Goal: Information Seeking & Learning: Learn about a topic

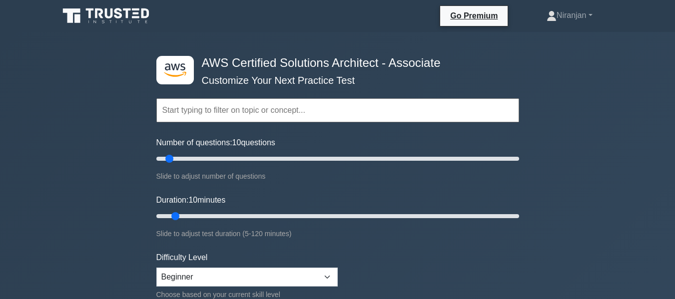
click at [441, 112] on input "text" at bounding box center [337, 110] width 363 height 24
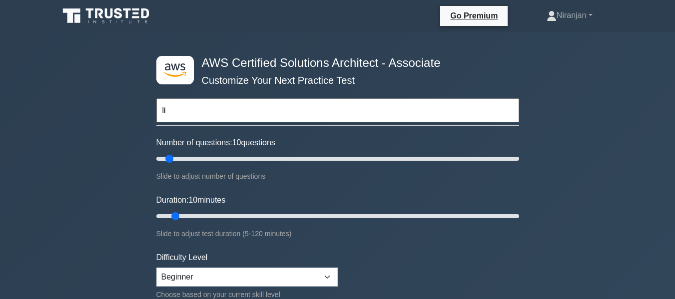
type input "l"
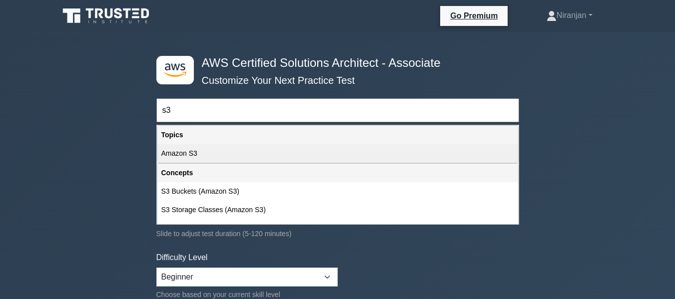
click at [310, 156] on div "Amazon S3" at bounding box center [337, 153] width 361 height 18
type input "Amazon S3"
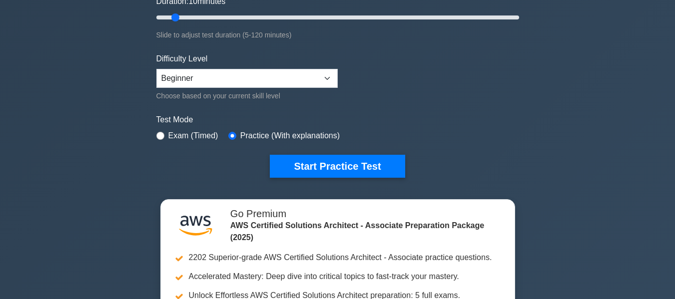
scroll to position [199, 0]
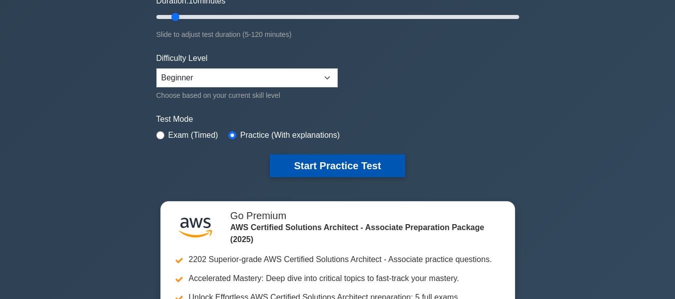
click at [352, 172] on button "Start Practice Test" at bounding box center [337, 165] width 135 height 23
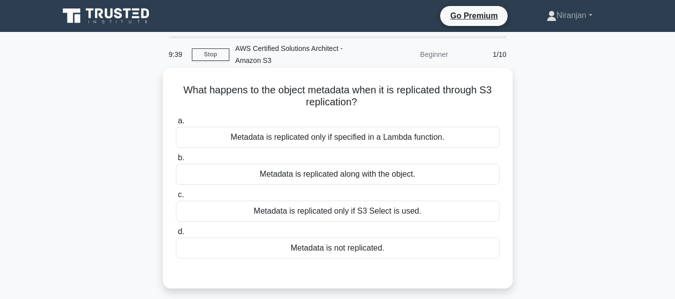
click at [373, 144] on div "Metadata is replicated only if specified in a Lambda function." at bounding box center [338, 137] width 324 height 21
click at [176, 124] on input "a. Metadata is replicated only if specified in a Lambda function." at bounding box center [176, 121] width 0 height 6
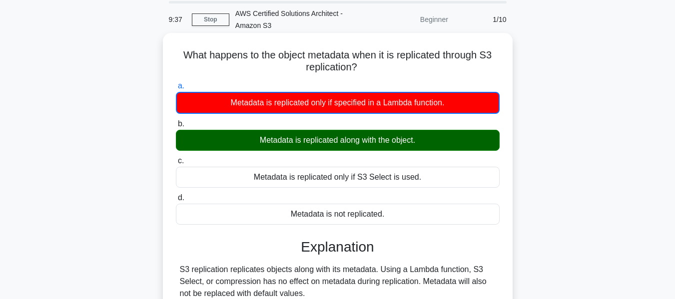
scroll to position [177, 0]
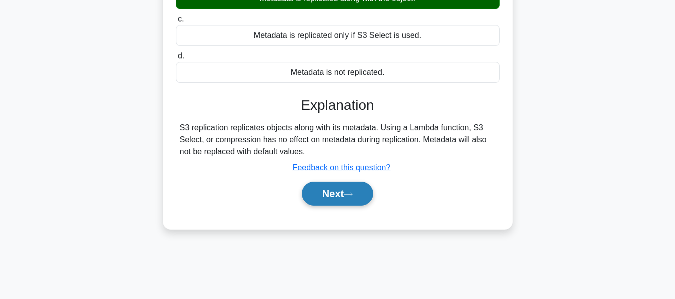
click at [358, 189] on button "Next" at bounding box center [337, 194] width 71 height 24
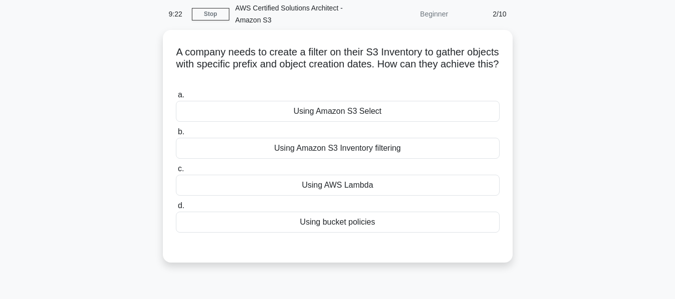
scroll to position [42, 0]
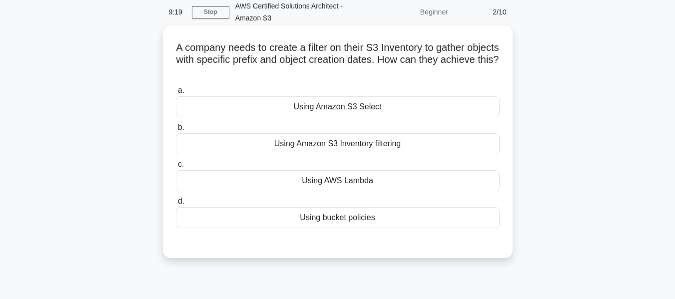
click at [348, 146] on div "Using Amazon S3 Inventory filtering" at bounding box center [338, 143] width 324 height 21
click at [176, 131] on input "b. Using Amazon S3 Inventory filtering" at bounding box center [176, 127] width 0 height 6
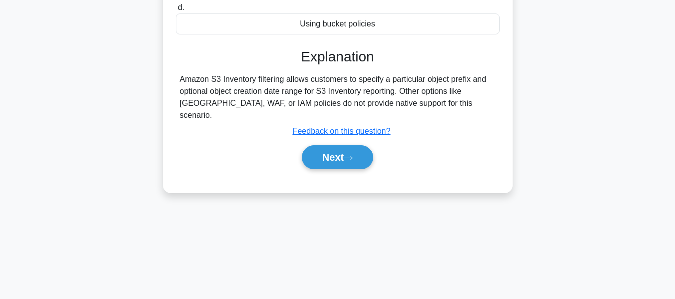
scroll to position [237, 0]
click at [349, 155] on icon at bounding box center [348, 157] width 9 height 5
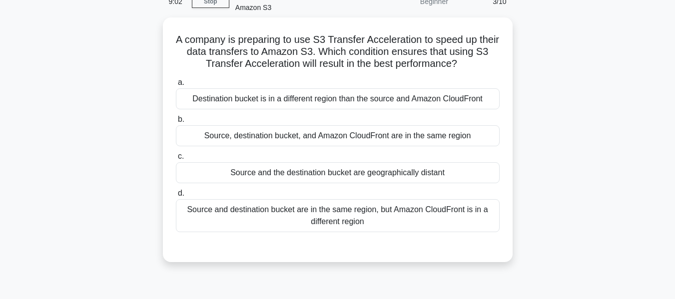
scroll to position [55, 0]
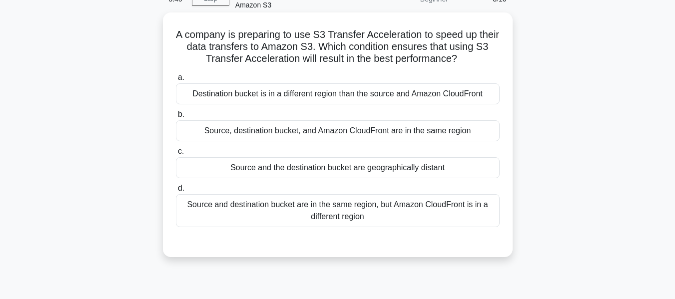
click at [327, 134] on div "Source, destination bucket, and Amazon CloudFront are in the same region" at bounding box center [338, 130] width 324 height 21
click at [176, 118] on input "b. Source, destination bucket, and Amazon CloudFront are in the same region" at bounding box center [176, 114] width 0 height 6
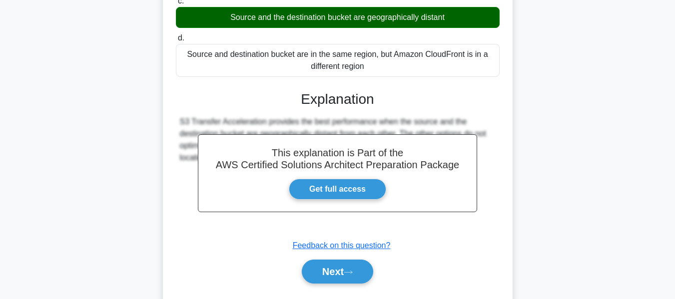
scroll to position [240, 0]
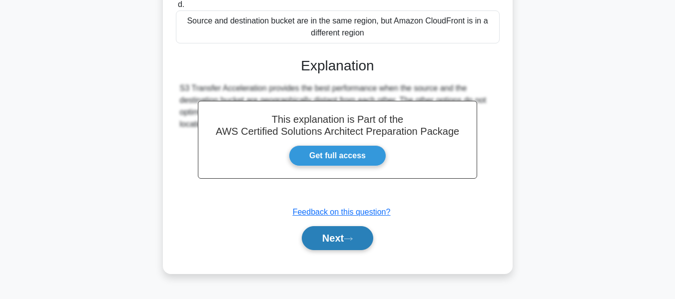
click at [347, 242] on button "Next" at bounding box center [337, 238] width 71 height 24
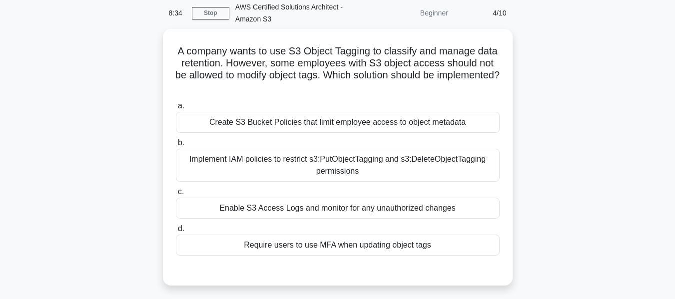
scroll to position [41, 0]
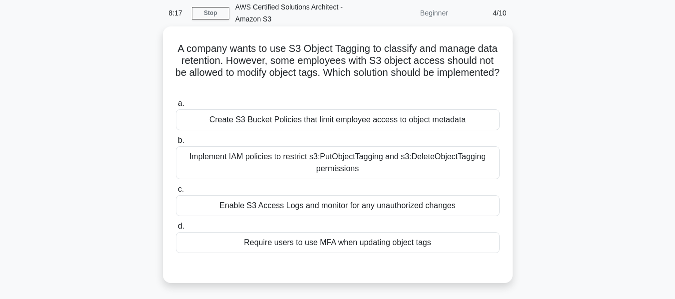
click at [344, 246] on div "Require users to use MFA when updating object tags" at bounding box center [338, 242] width 324 height 21
click at [176, 230] on input "d. Require users to use MFA when updating object tags" at bounding box center [176, 226] width 0 height 6
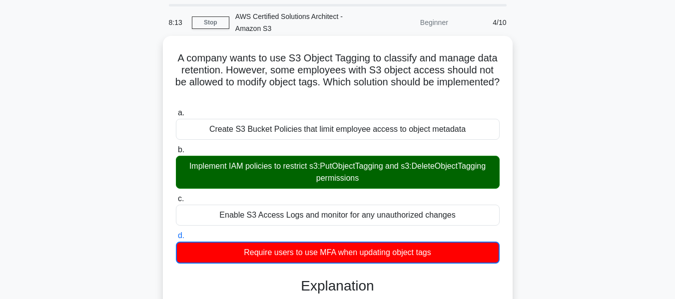
scroll to position [0, 0]
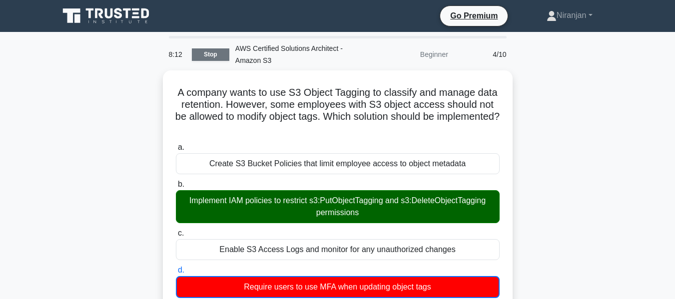
click at [216, 58] on link "Stop" at bounding box center [210, 54] width 37 height 12
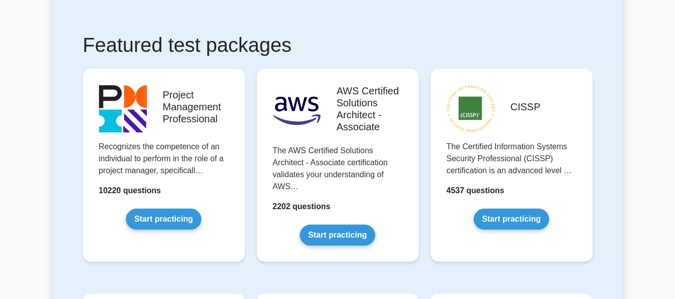
scroll to position [164, 0]
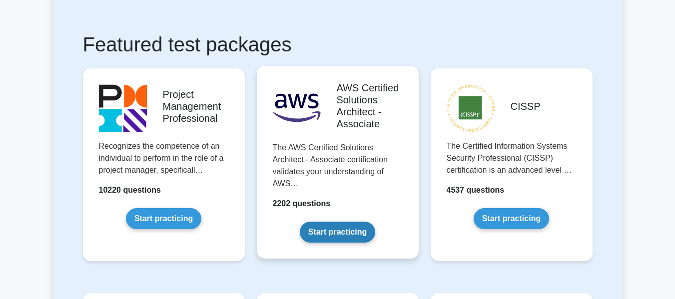
click at [341, 236] on link "Start practicing" at bounding box center [337, 232] width 75 height 21
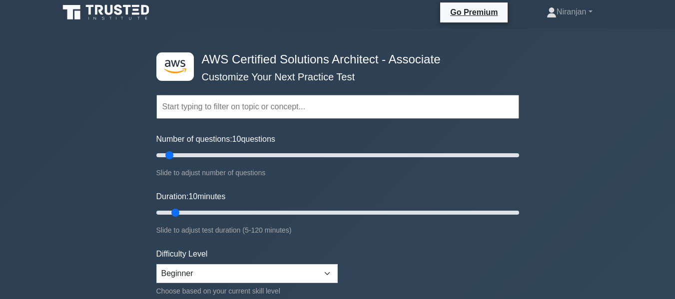
scroll to position [1, 0]
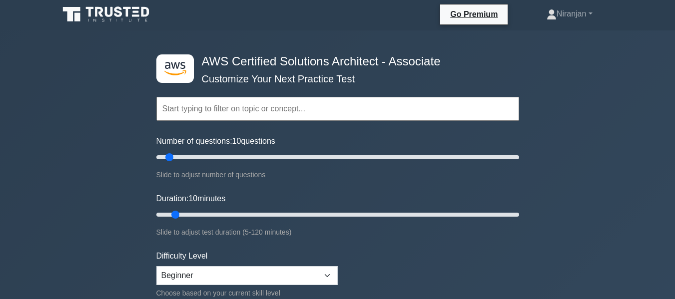
click at [294, 103] on input "text" at bounding box center [337, 109] width 363 height 24
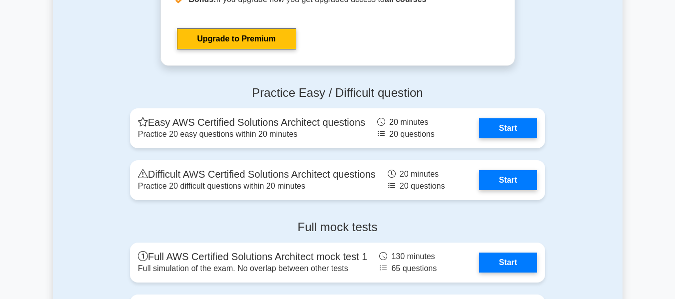
scroll to position [2689, 0]
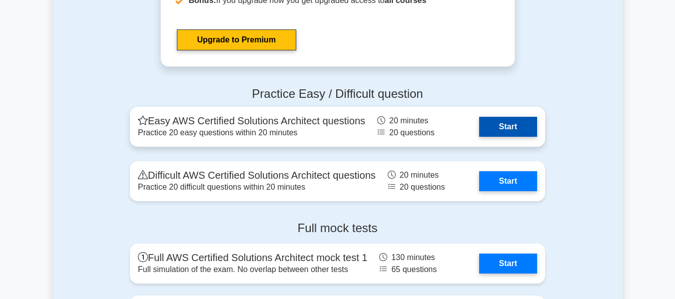
click at [488, 127] on link "Start" at bounding box center [508, 127] width 58 height 20
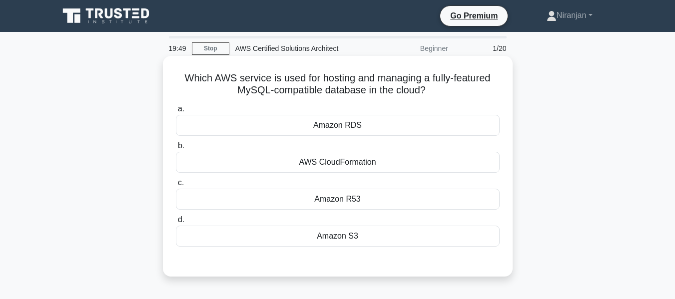
click at [406, 127] on div "Amazon RDS" at bounding box center [338, 125] width 324 height 21
click at [176, 112] on input "a. Amazon RDS" at bounding box center [176, 109] width 0 height 6
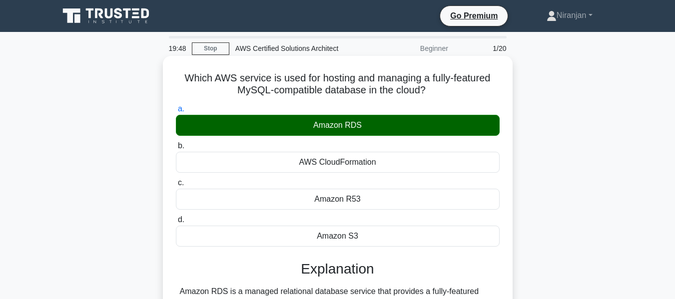
scroll to position [240, 0]
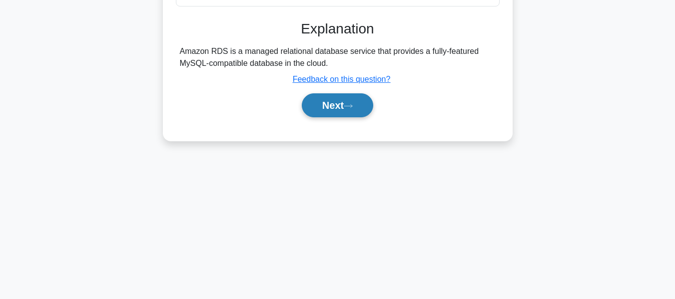
click at [350, 109] on icon at bounding box center [348, 105] width 9 height 5
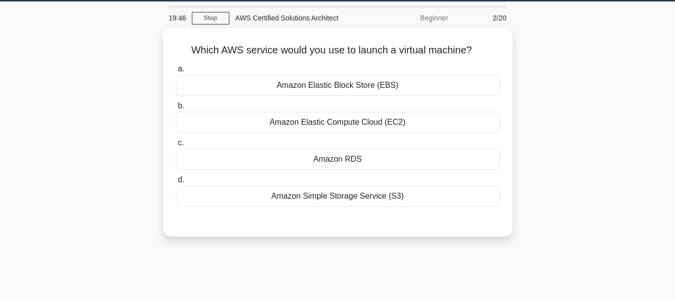
scroll to position [0, 0]
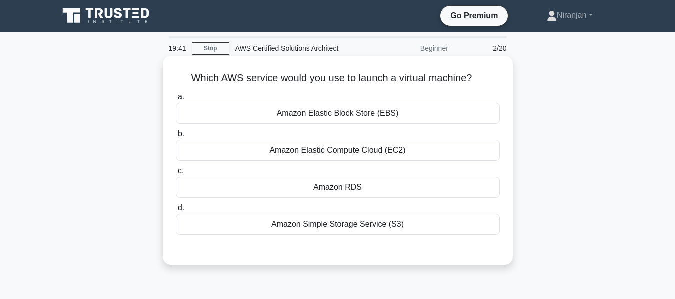
click at [429, 149] on div "Amazon Elastic Compute Cloud (EC2)" at bounding box center [338, 150] width 324 height 21
click at [176, 137] on input "b. Amazon Elastic Compute Cloud (EC2)" at bounding box center [176, 134] width 0 height 6
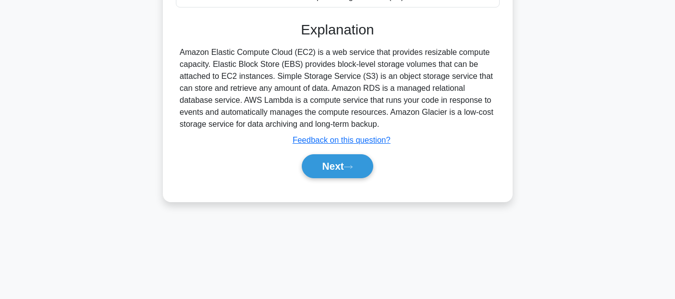
scroll to position [228, 0]
click at [363, 164] on button "Next" at bounding box center [337, 166] width 71 height 24
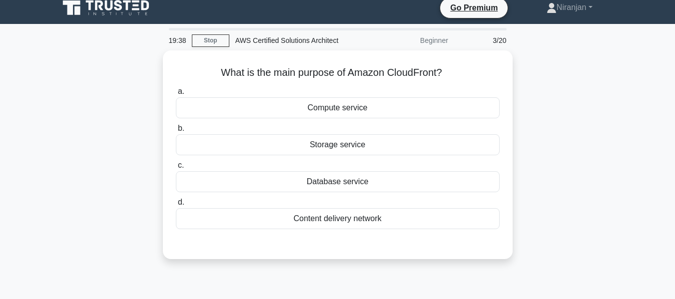
scroll to position [0, 0]
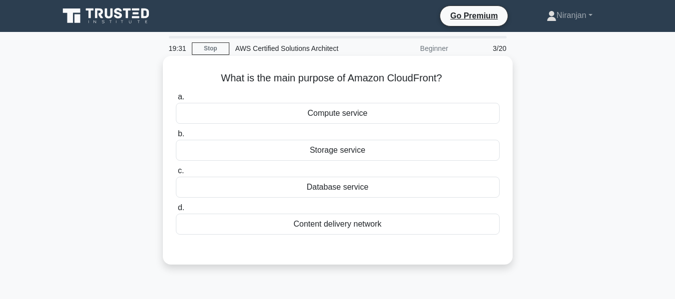
click at [377, 112] on div "Compute service" at bounding box center [338, 113] width 324 height 21
click at [176, 100] on input "a. Compute service" at bounding box center [176, 97] width 0 height 6
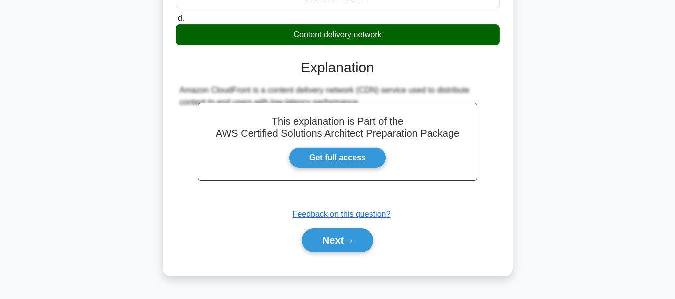
scroll to position [240, 0]
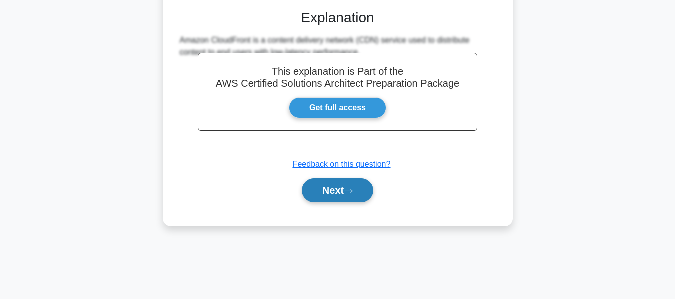
click at [359, 197] on button "Next" at bounding box center [337, 190] width 71 height 24
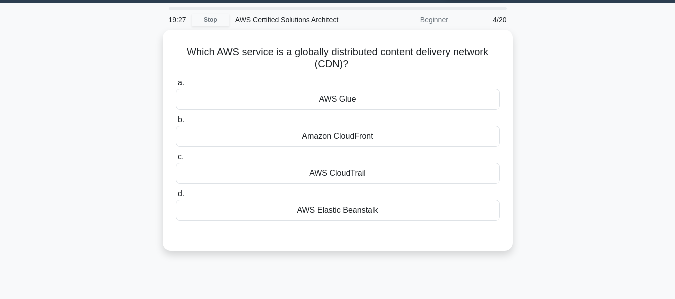
scroll to position [0, 0]
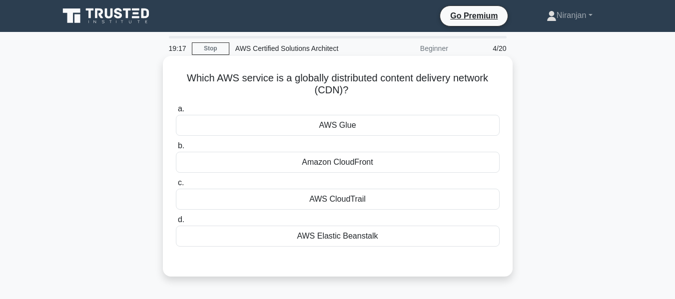
click at [397, 163] on div "Amazon CloudFront" at bounding box center [338, 162] width 324 height 21
click at [176, 149] on input "b. Amazon CloudFront" at bounding box center [176, 146] width 0 height 6
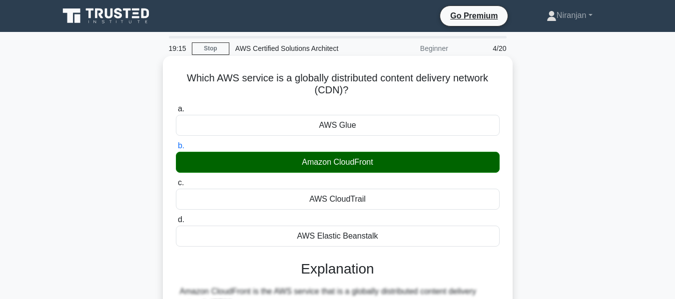
scroll to position [240, 0]
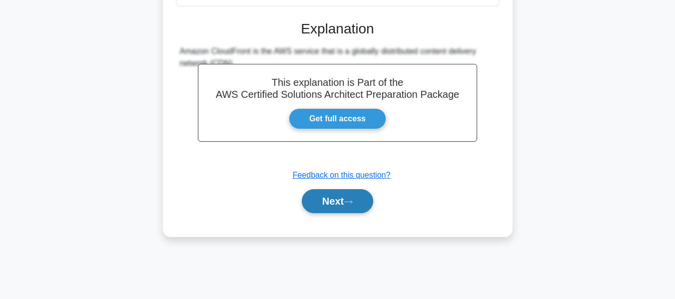
click at [359, 208] on button "Next" at bounding box center [337, 201] width 71 height 24
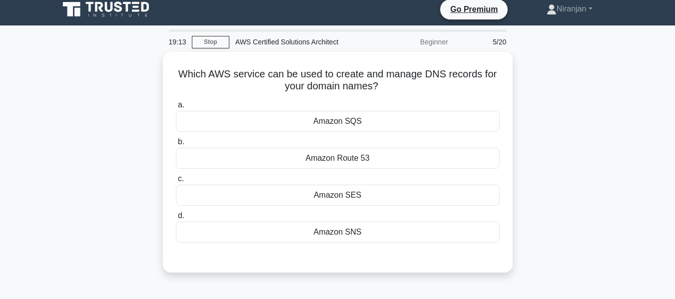
scroll to position [0, 0]
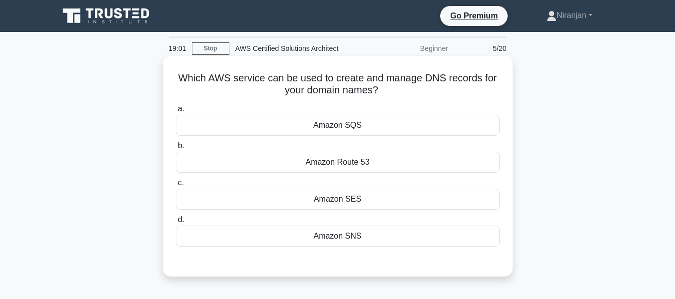
click at [425, 128] on div "Amazon SQS" at bounding box center [338, 125] width 324 height 21
click at [176, 112] on input "a. Amazon SQS" at bounding box center [176, 109] width 0 height 6
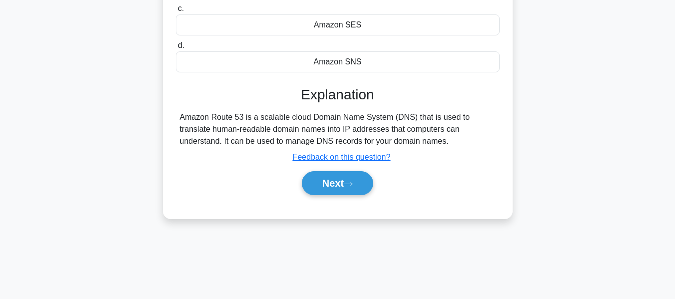
scroll to position [240, 0]
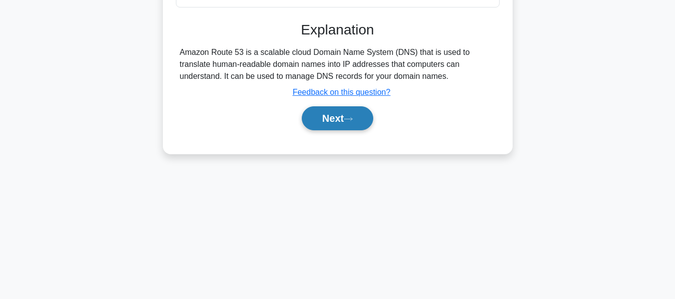
click at [363, 120] on button "Next" at bounding box center [337, 118] width 71 height 24
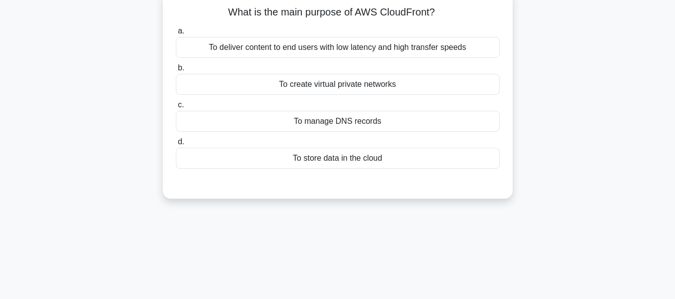
scroll to position [0, 0]
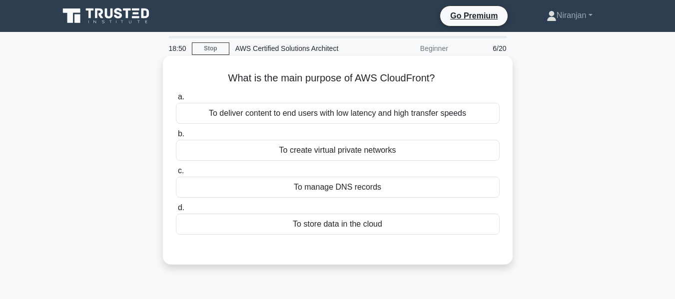
click at [389, 116] on div "To deliver content to end users with low latency and high transfer speeds" at bounding box center [338, 113] width 324 height 21
click at [176, 100] on input "a. To deliver content to end users with low latency and high transfer speeds" at bounding box center [176, 97] width 0 height 6
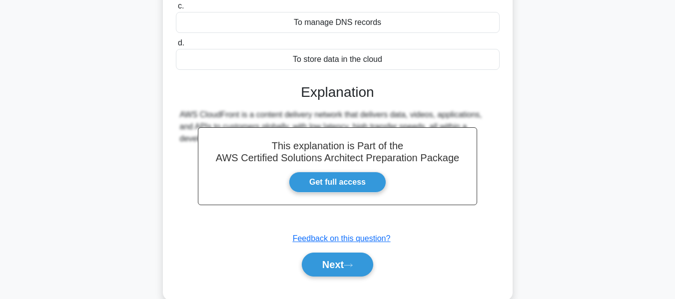
scroll to position [240, 0]
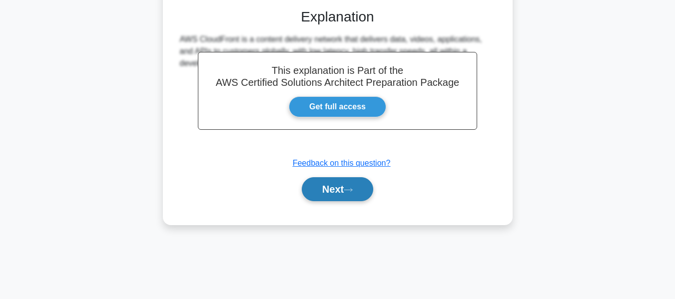
click at [353, 187] on button "Next" at bounding box center [337, 189] width 71 height 24
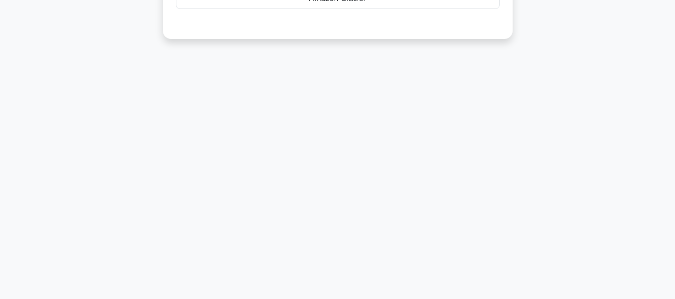
scroll to position [0, 0]
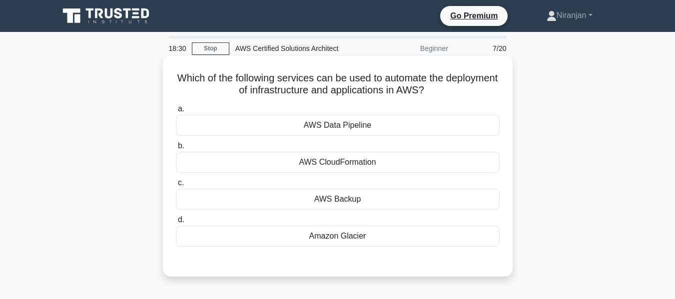
click at [378, 201] on div "AWS Backup" at bounding box center [338, 199] width 324 height 21
click at [176, 186] on input "c. AWS Backup" at bounding box center [176, 183] width 0 height 6
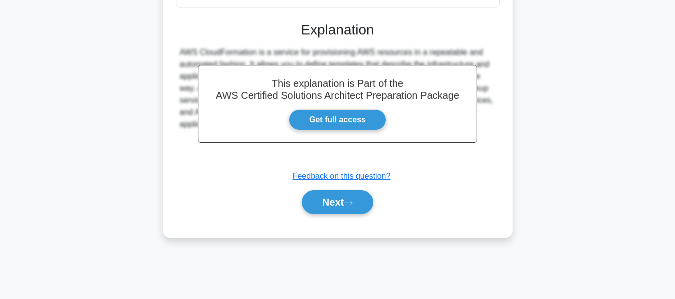
scroll to position [239, 0]
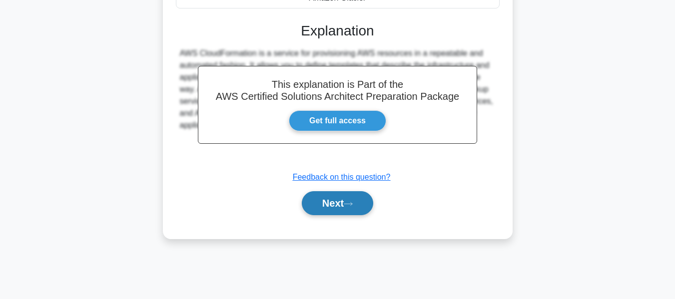
click at [335, 208] on button "Next" at bounding box center [337, 203] width 71 height 24
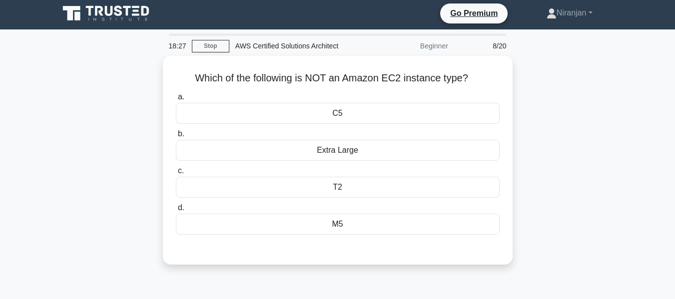
scroll to position [0, 0]
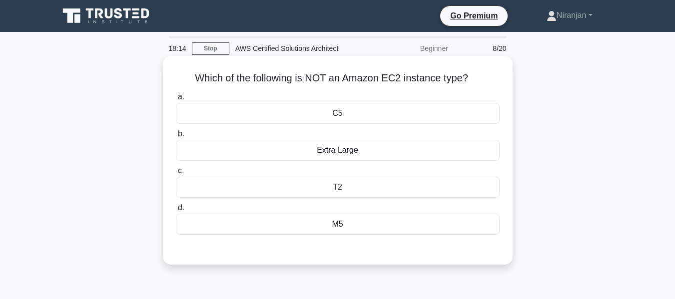
click at [361, 149] on div "Extra Large" at bounding box center [338, 150] width 324 height 21
click at [176, 137] on input "b. Extra Large" at bounding box center [176, 134] width 0 height 6
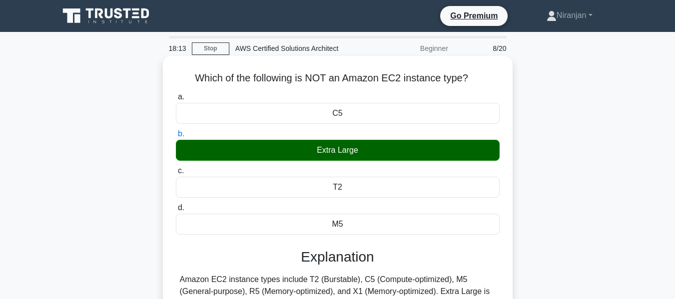
scroll to position [240, 0]
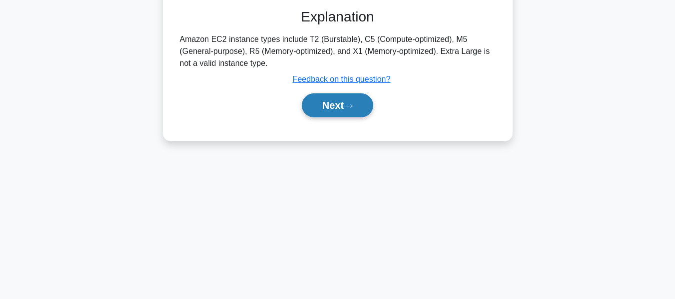
click at [343, 107] on button "Next" at bounding box center [337, 105] width 71 height 24
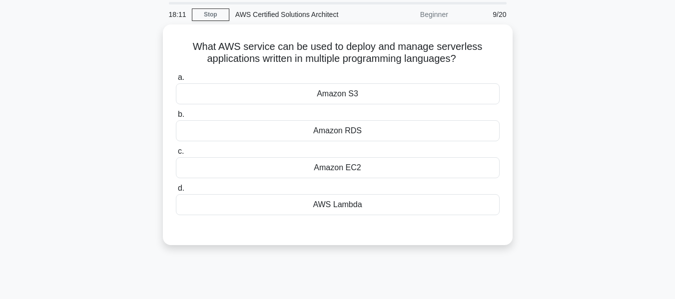
scroll to position [0, 0]
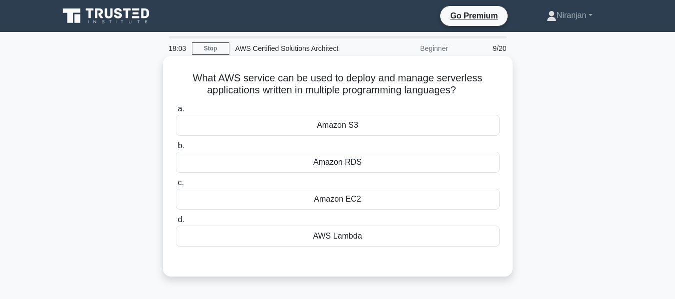
click at [395, 240] on div "AWS Lambda" at bounding box center [338, 236] width 324 height 21
click at [176, 223] on input "d. AWS Lambda" at bounding box center [176, 220] width 0 height 6
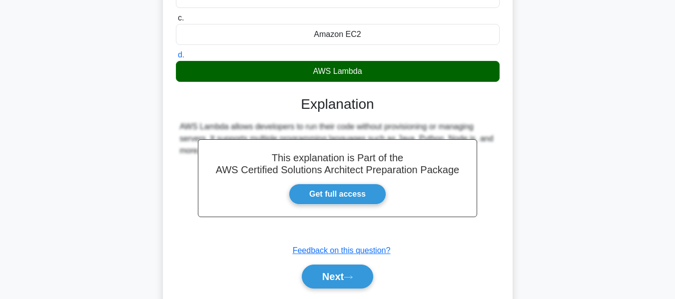
scroll to position [240, 0]
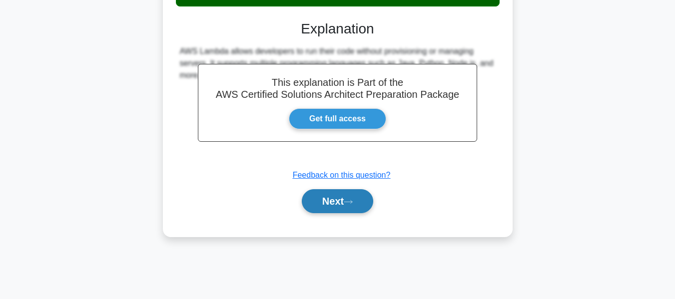
click at [353, 193] on button "Next" at bounding box center [337, 201] width 71 height 24
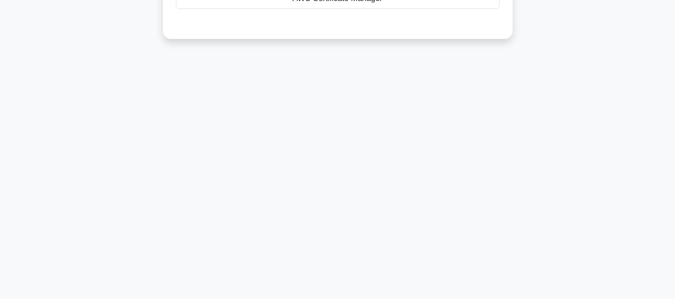
scroll to position [0, 0]
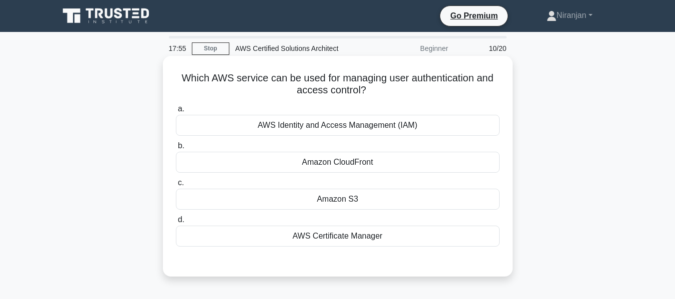
click at [419, 128] on div "AWS Identity and Access Management (IAM)" at bounding box center [338, 125] width 324 height 21
click at [176, 112] on input "a. AWS Identity and Access Management (IAM)" at bounding box center [176, 109] width 0 height 6
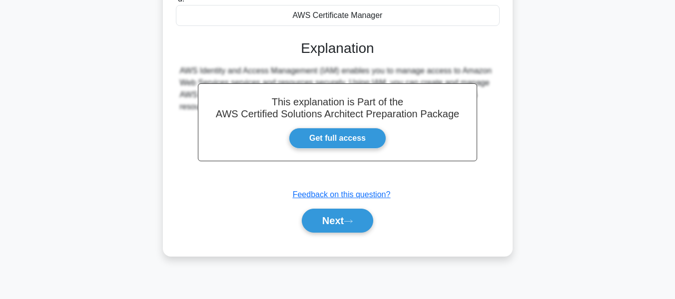
scroll to position [222, 0]
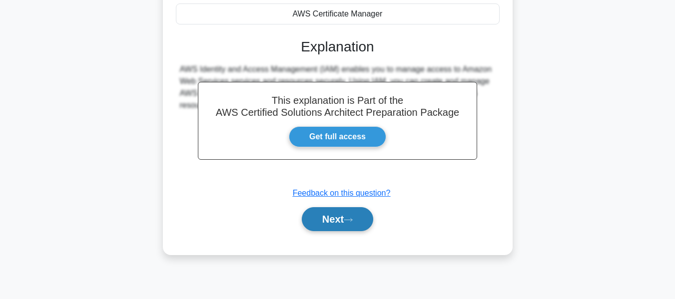
click at [362, 223] on button "Next" at bounding box center [337, 219] width 71 height 24
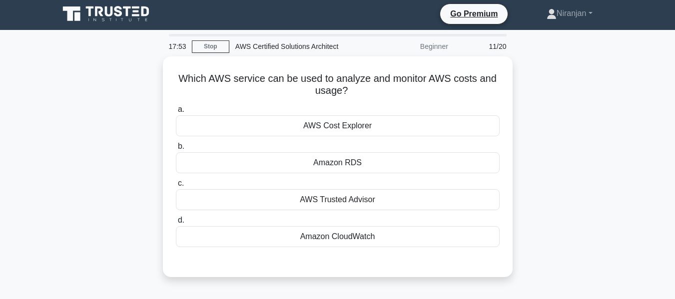
scroll to position [0, 0]
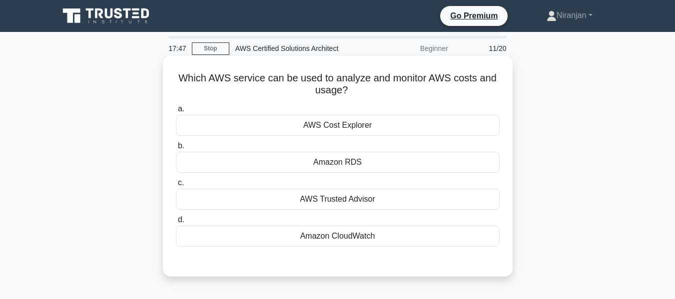
click at [392, 232] on div "Amazon CloudWatch" at bounding box center [338, 236] width 324 height 21
click at [176, 223] on input "d. Amazon CloudWatch" at bounding box center [176, 220] width 0 height 6
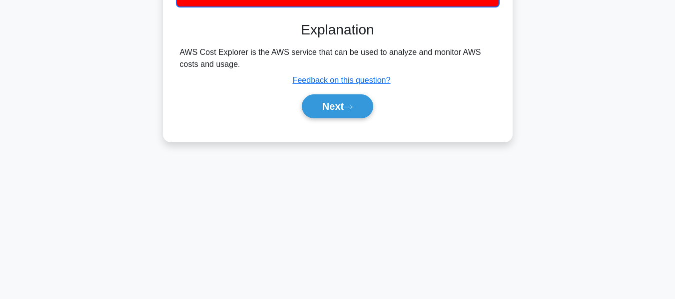
scroll to position [240, 0]
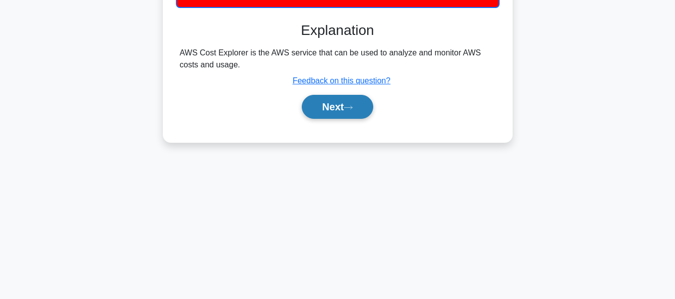
click at [354, 119] on button "Next" at bounding box center [337, 107] width 71 height 24
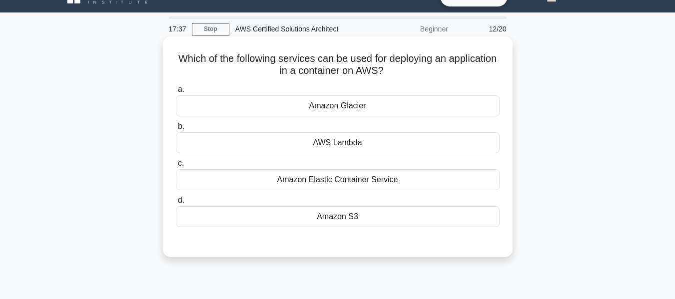
scroll to position [20, 0]
click at [403, 186] on div "Amazon Elastic Container Service" at bounding box center [338, 179] width 324 height 21
click at [176, 166] on input "c. Amazon Elastic Container Service" at bounding box center [176, 163] width 0 height 6
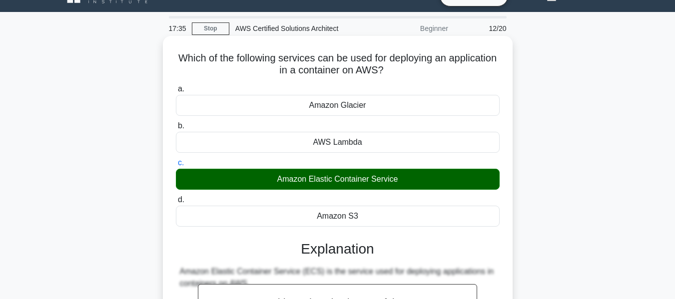
scroll to position [240, 0]
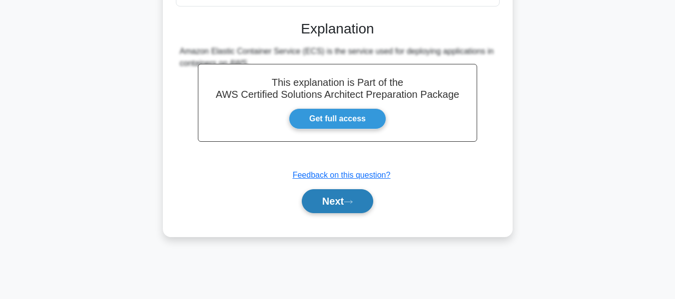
click at [354, 206] on button "Next" at bounding box center [337, 201] width 71 height 24
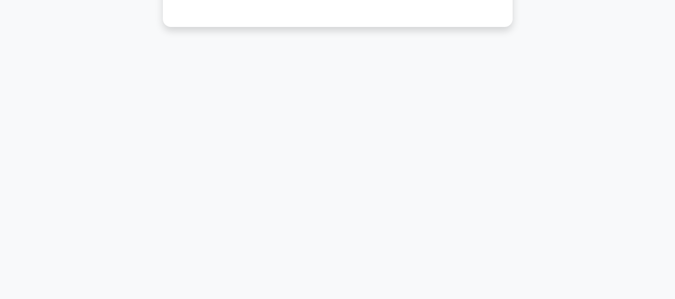
scroll to position [0, 0]
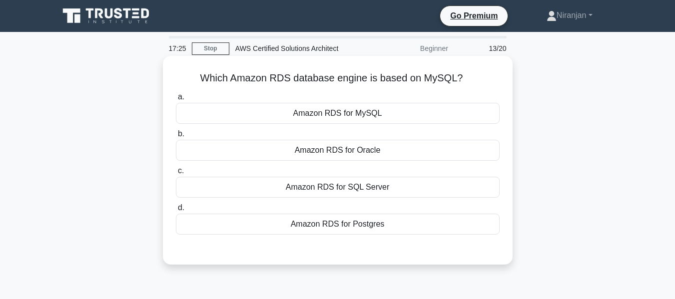
click at [371, 117] on div "Amazon RDS for MySQL" at bounding box center [338, 113] width 324 height 21
click at [176, 100] on input "a. Amazon RDS for MySQL" at bounding box center [176, 97] width 0 height 6
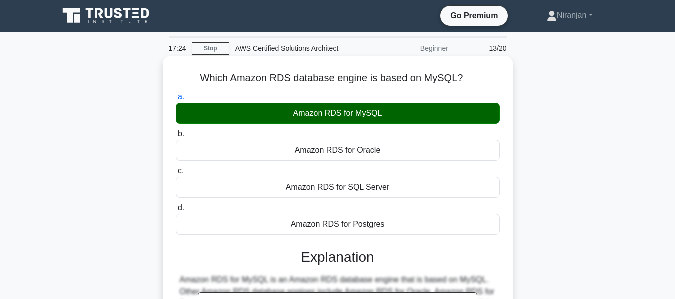
scroll to position [240, 0]
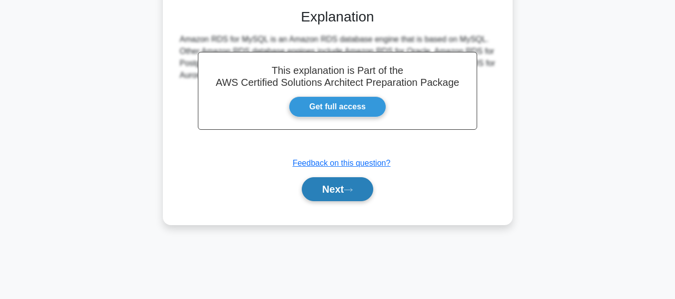
click at [329, 198] on button "Next" at bounding box center [337, 189] width 71 height 24
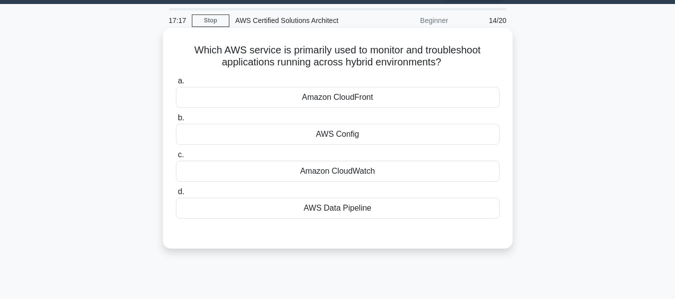
scroll to position [26, 0]
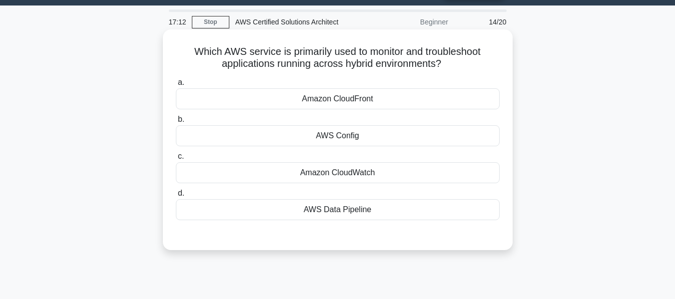
click at [400, 174] on div "Amazon CloudWatch" at bounding box center [338, 172] width 324 height 21
click at [176, 160] on input "c. Amazon CloudWatch" at bounding box center [176, 156] width 0 height 6
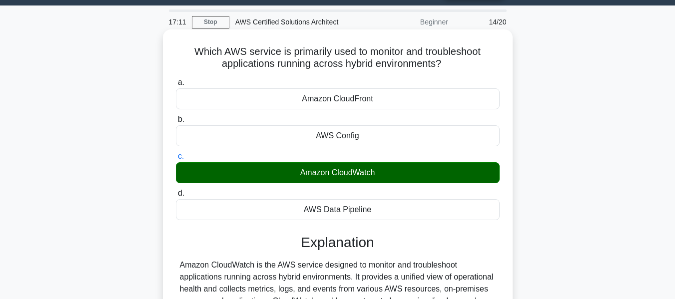
scroll to position [240, 0]
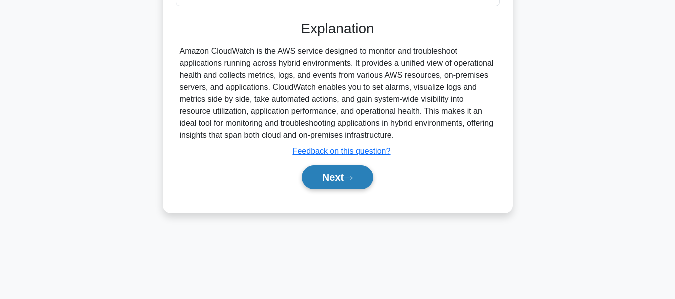
click at [341, 175] on button "Next" at bounding box center [337, 177] width 71 height 24
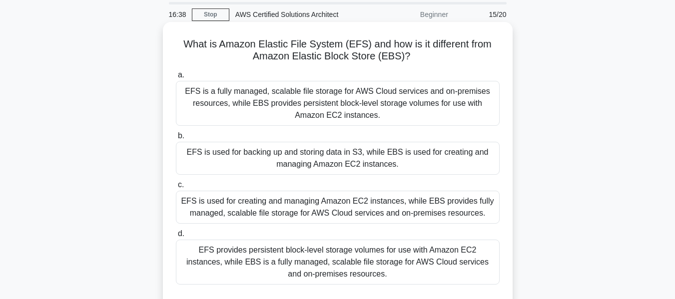
scroll to position [33, 0]
click at [384, 160] on div "EFS is used for backing up and storing data in S3, while EBS is used for creati…" at bounding box center [338, 158] width 324 height 33
click at [176, 140] on input "b. EFS is used for backing up and storing data in S3, while EBS is used for cre…" at bounding box center [176, 136] width 0 height 6
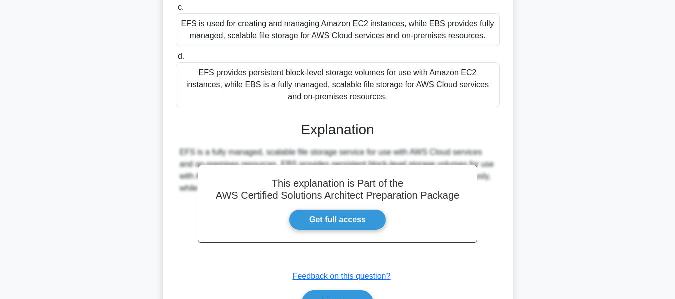
scroll to position [270, 0]
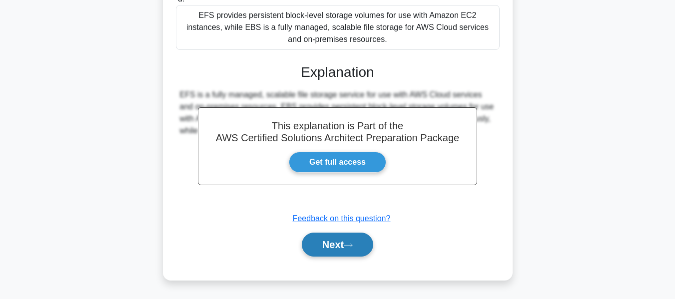
click at [353, 244] on icon at bounding box center [348, 245] width 9 height 5
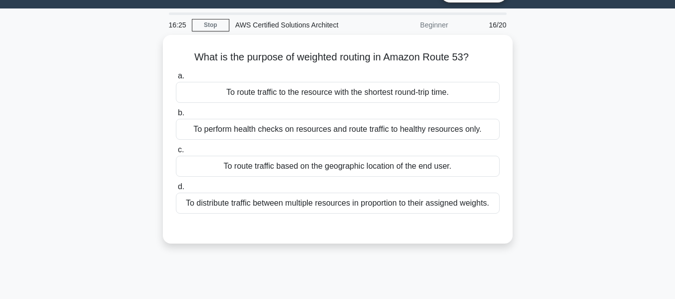
scroll to position [0, 0]
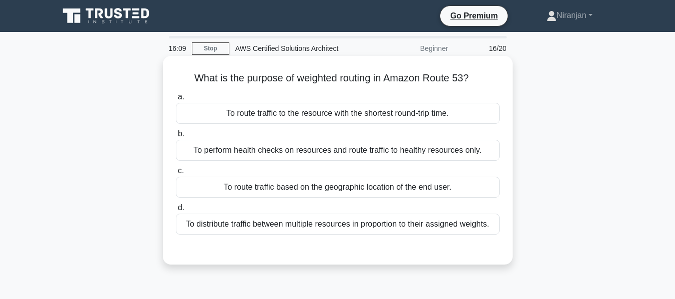
click at [410, 158] on div "To perform health checks on resources and route traffic to healthy resources on…" at bounding box center [338, 150] width 324 height 21
click at [176, 137] on input "b. To perform health checks on resources and route traffic to healthy resources…" at bounding box center [176, 134] width 0 height 6
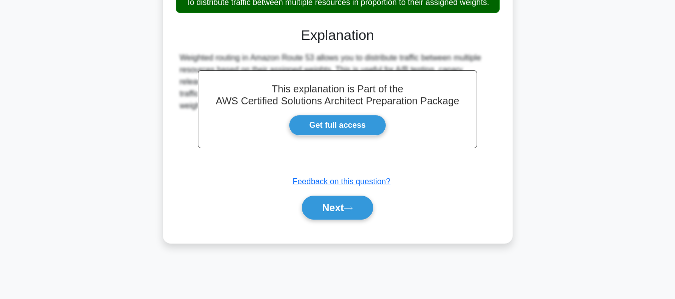
scroll to position [240, 0]
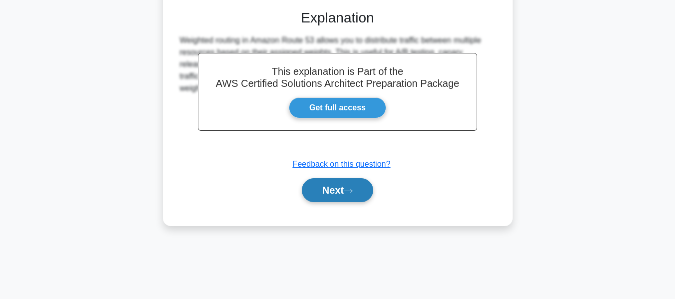
click at [373, 202] on button "Next" at bounding box center [337, 190] width 71 height 24
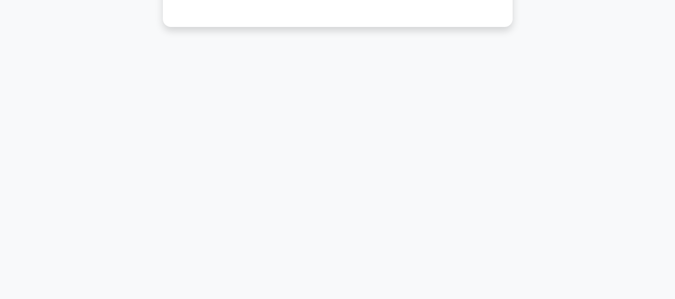
scroll to position [0, 0]
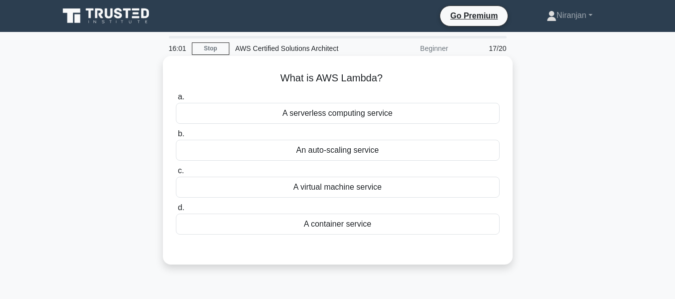
click at [353, 120] on div "A serverless computing service" at bounding box center [338, 113] width 324 height 21
click at [176, 100] on input "a. A serverless computing service" at bounding box center [176, 97] width 0 height 6
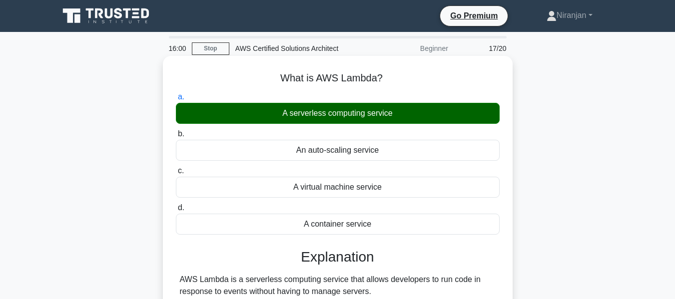
scroll to position [240, 0]
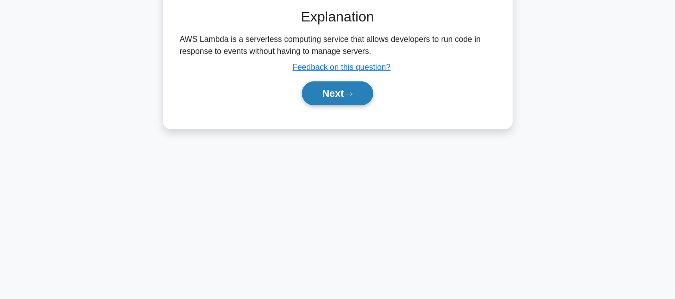
click at [352, 100] on button "Next" at bounding box center [337, 93] width 71 height 24
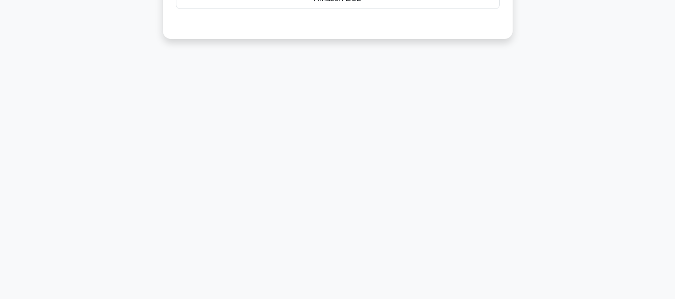
scroll to position [0, 0]
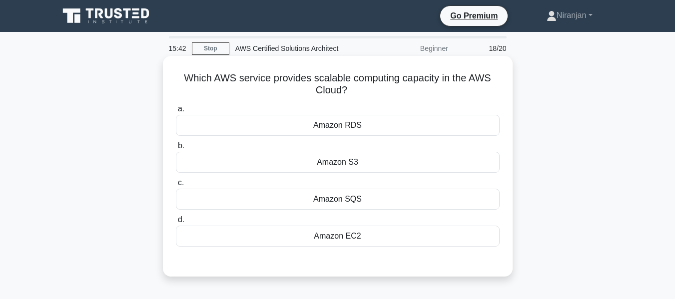
click at [389, 237] on div "Amazon EC2" at bounding box center [338, 236] width 324 height 21
click at [176, 223] on input "d. Amazon EC2" at bounding box center [176, 220] width 0 height 6
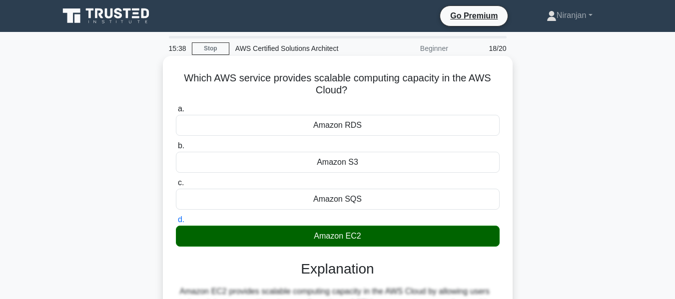
scroll to position [240, 0]
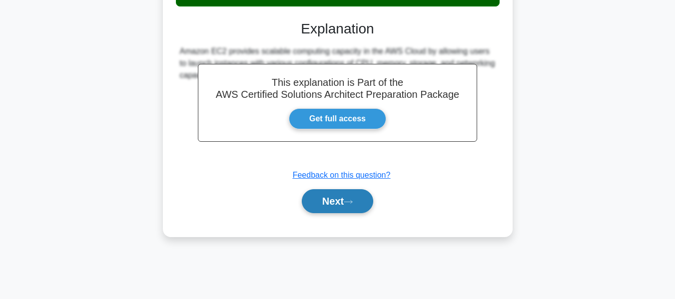
click at [357, 206] on button "Next" at bounding box center [337, 201] width 71 height 24
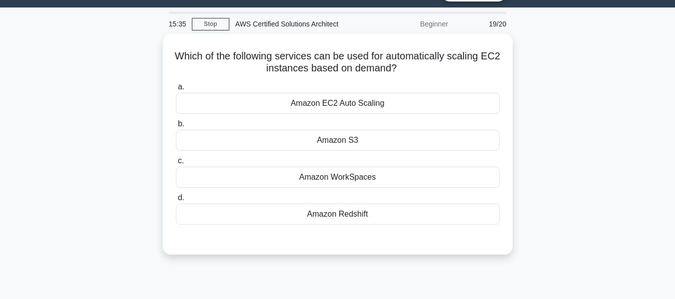
scroll to position [0, 0]
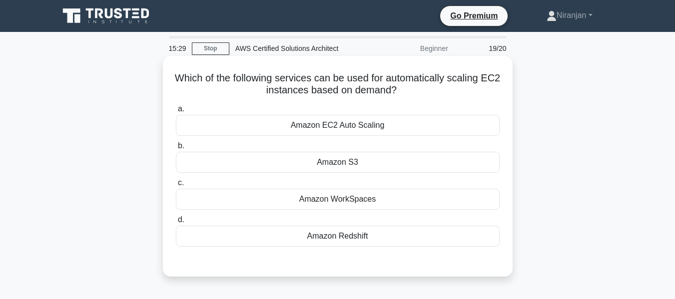
click at [333, 124] on div "Amazon EC2 Auto Scaling" at bounding box center [338, 125] width 324 height 21
click at [176, 112] on input "a. Amazon EC2 Auto Scaling" at bounding box center [176, 109] width 0 height 6
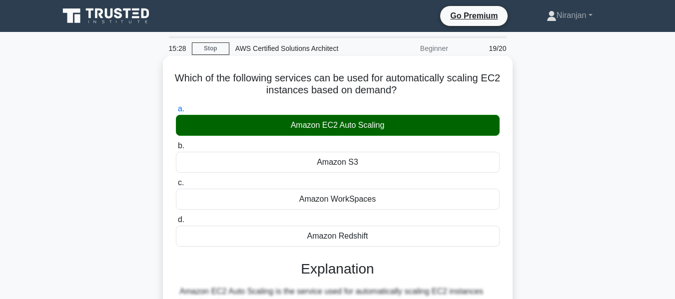
scroll to position [240, 0]
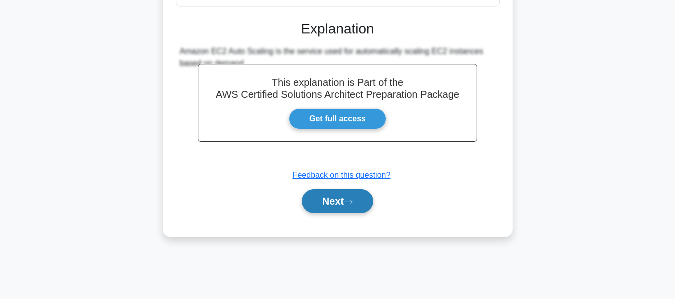
click at [351, 205] on icon at bounding box center [348, 201] width 9 height 5
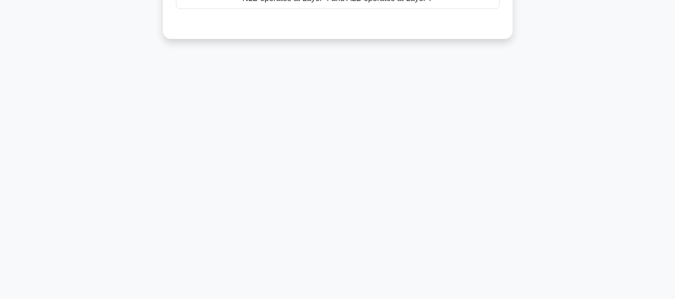
scroll to position [0, 0]
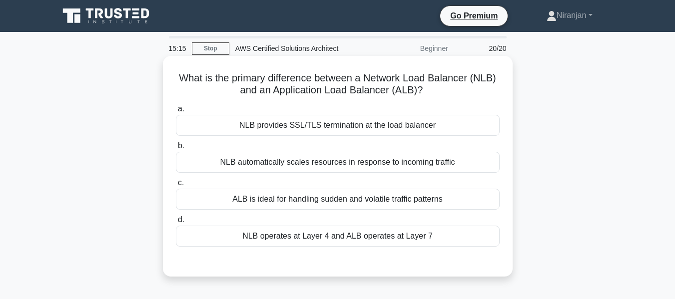
click at [306, 131] on div "NLB provides SSL/TLS termination at the load balancer" at bounding box center [338, 125] width 324 height 21
click at [176, 112] on input "a. NLB provides SSL/TLS termination at the load balancer" at bounding box center [176, 109] width 0 height 6
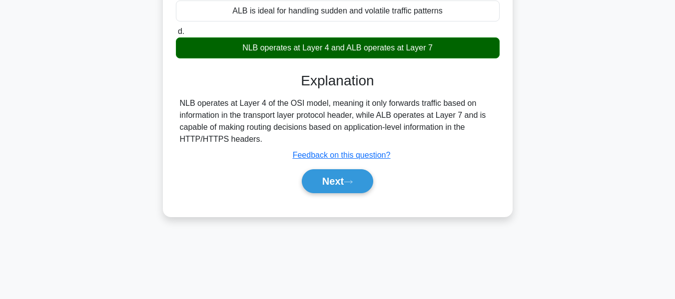
scroll to position [190, 0]
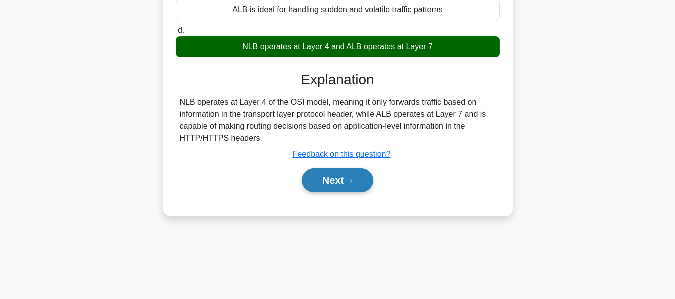
click at [324, 184] on button "Next" at bounding box center [337, 180] width 71 height 24
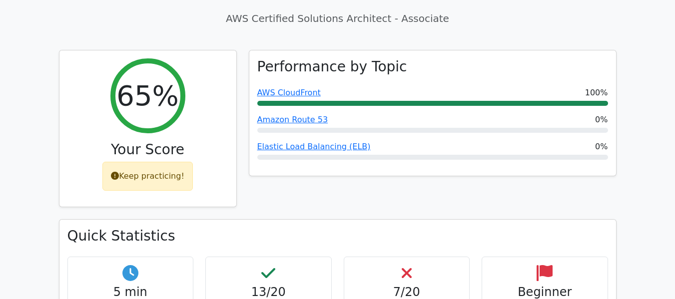
scroll to position [352, 0]
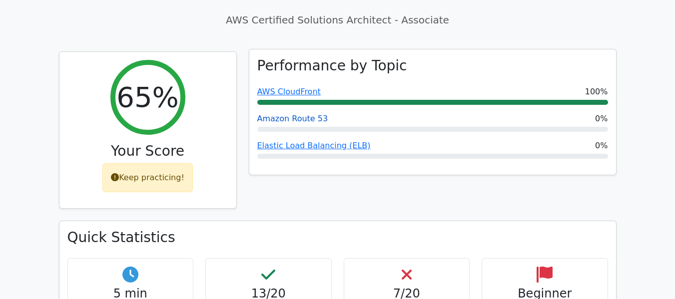
click at [303, 114] on link "Amazon Route 53" at bounding box center [292, 118] width 71 height 9
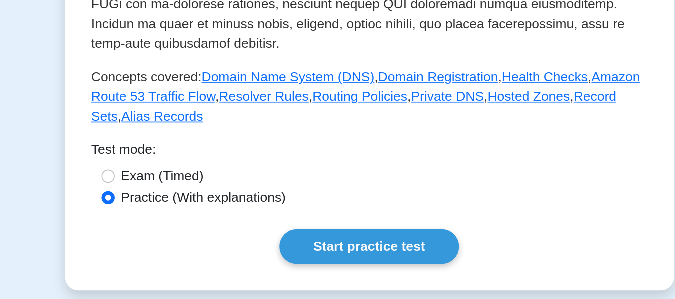
scroll to position [339, 0]
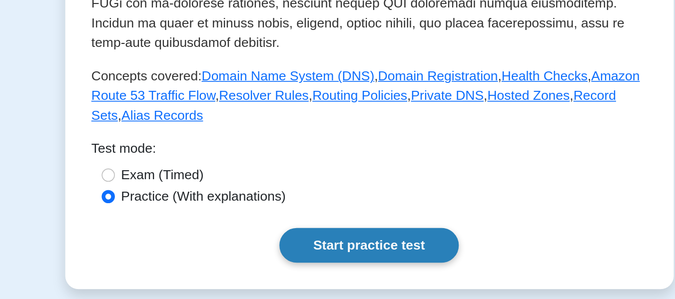
click at [364, 256] on link "Start practice test" at bounding box center [337, 266] width 108 height 21
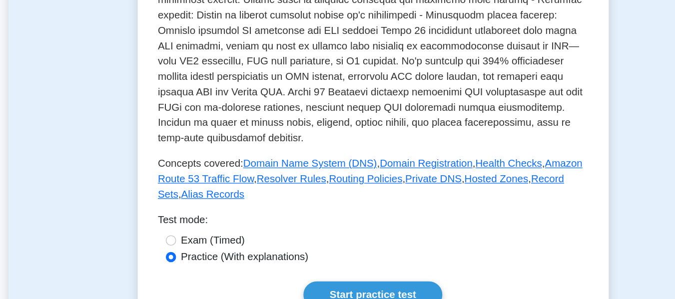
scroll to position [354, 0]
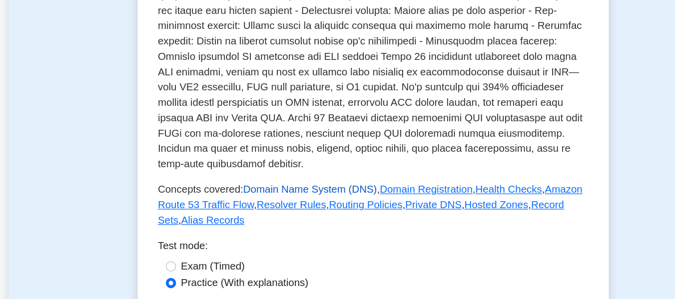
click at [284, 144] on link "Domain Name System (DNS)" at bounding box center [288, 148] width 104 height 8
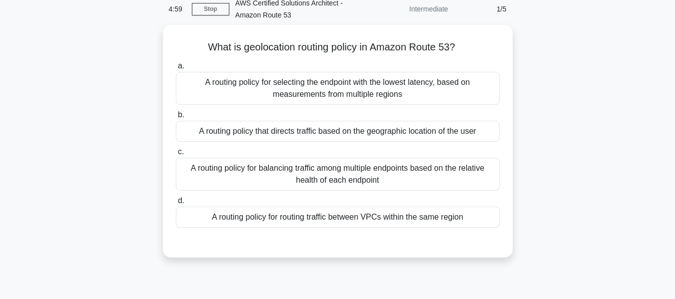
scroll to position [47, 0]
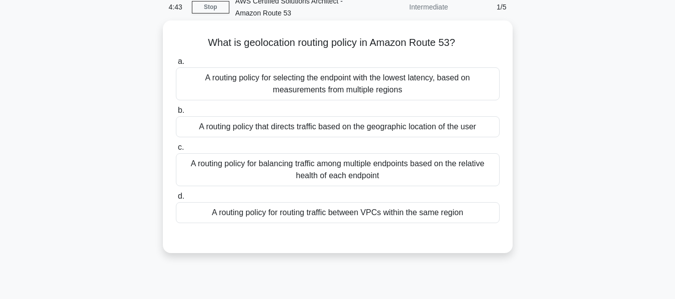
click at [354, 97] on div "A routing policy for selecting the endpoint with the lowest latency, based on m…" at bounding box center [338, 83] width 324 height 33
click at [176, 65] on input "a. A routing policy for selecting the endpoint with the lowest latency, based o…" at bounding box center [176, 61] width 0 height 6
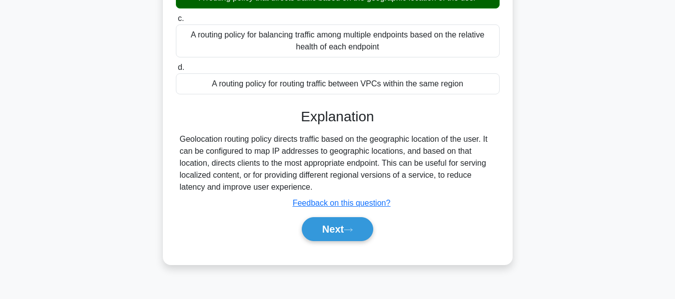
scroll to position [178, 0]
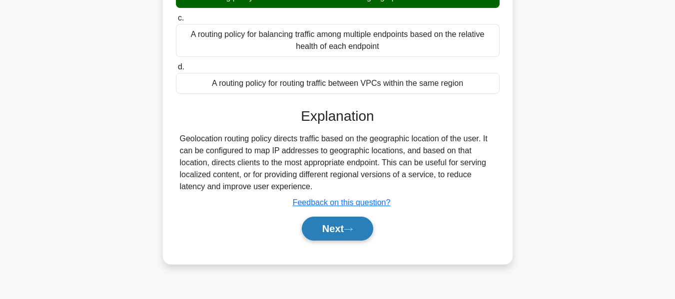
click at [355, 239] on button "Next" at bounding box center [337, 229] width 71 height 24
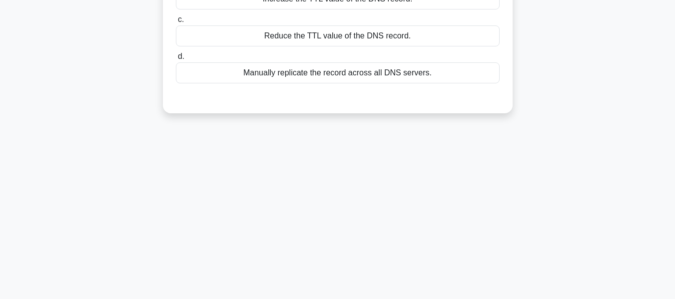
scroll to position [0, 0]
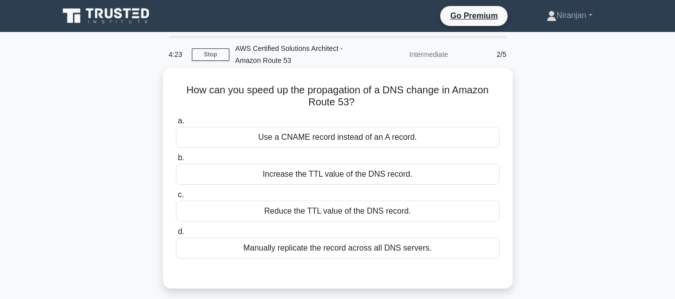
click at [382, 177] on div "Increase the TTL value of the DNS record." at bounding box center [338, 174] width 324 height 21
click at [176, 161] on input "b. Increase the TTL value of the DNS record." at bounding box center [176, 158] width 0 height 6
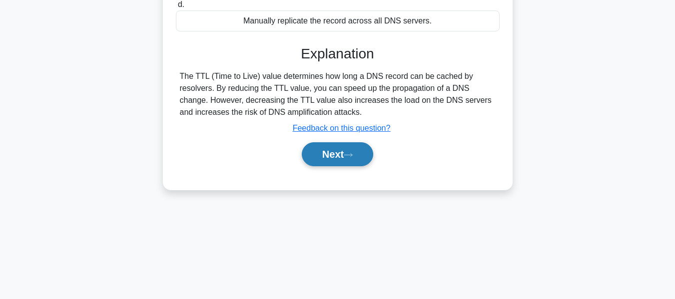
scroll to position [229, 0]
click at [354, 158] on button "Next" at bounding box center [337, 154] width 71 height 24
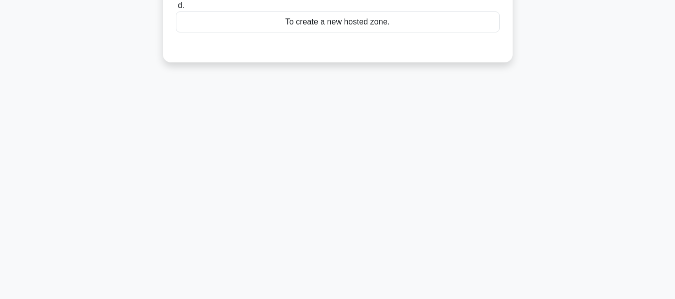
scroll to position [0, 0]
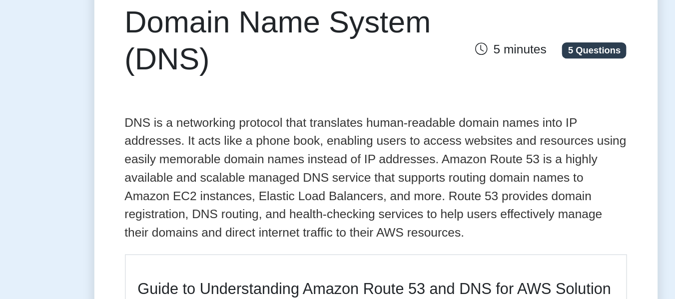
scroll to position [10, 0]
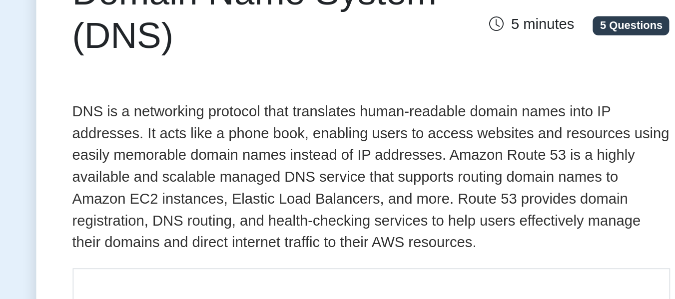
click at [375, 225] on p "DNS is a networking protocol that translates human-readable domain names into I…" at bounding box center [338, 221] width 328 height 84
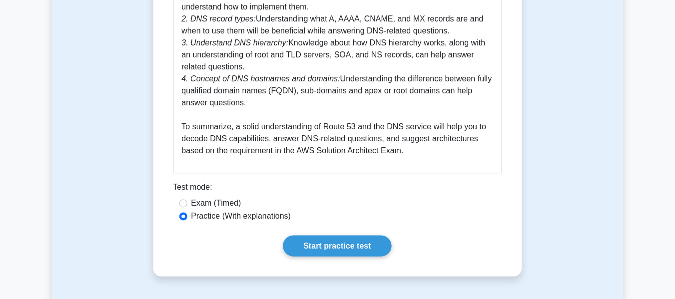
scroll to position [617, 0]
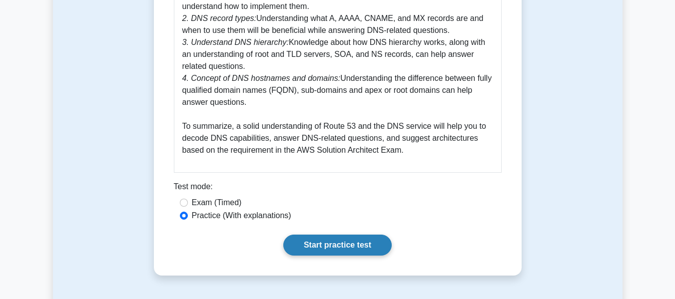
click at [353, 245] on link "Start practice test" at bounding box center [337, 245] width 108 height 21
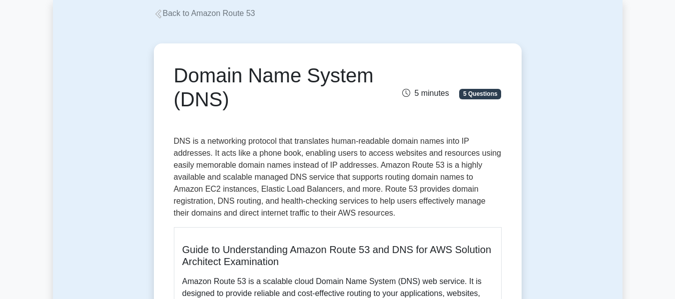
scroll to position [56, 0]
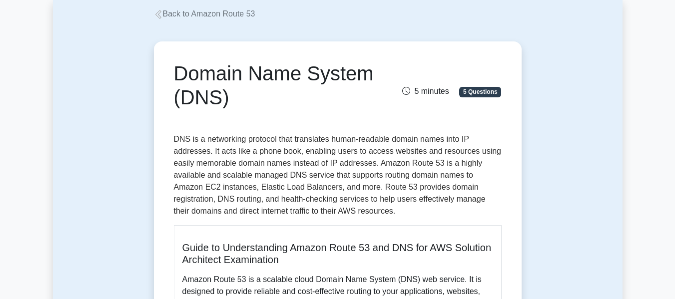
copy body "Niranjan Profile Settings Back to Amazon Route 53 Domain Name System (DNS) 5 mi…"
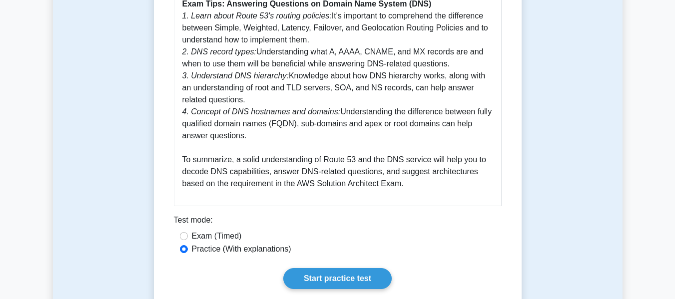
scroll to position [618, 0]
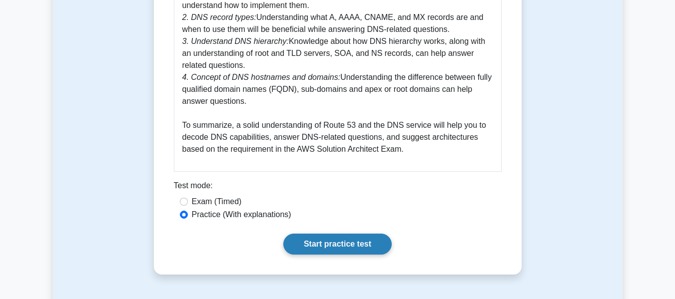
click at [347, 240] on link "Start practice test" at bounding box center [337, 244] width 108 height 21
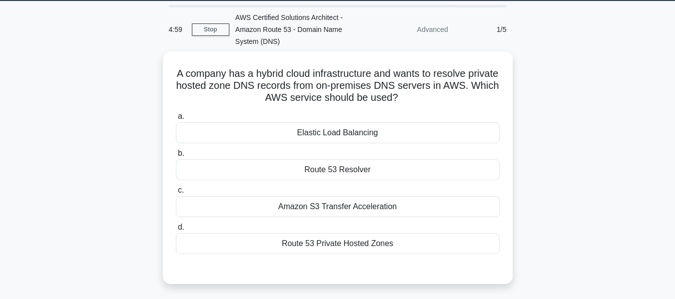
scroll to position [32, 0]
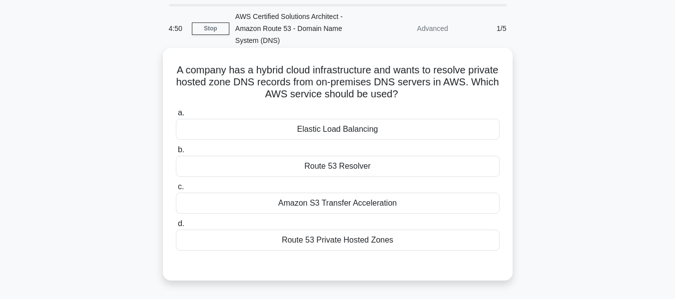
click at [367, 164] on div "Route 53 Resolver" at bounding box center [338, 166] width 324 height 21
click at [176, 153] on input "b. Route 53 Resolver" at bounding box center [176, 150] width 0 height 6
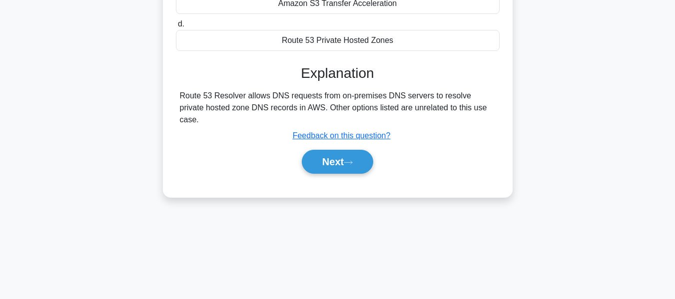
scroll to position [240, 0]
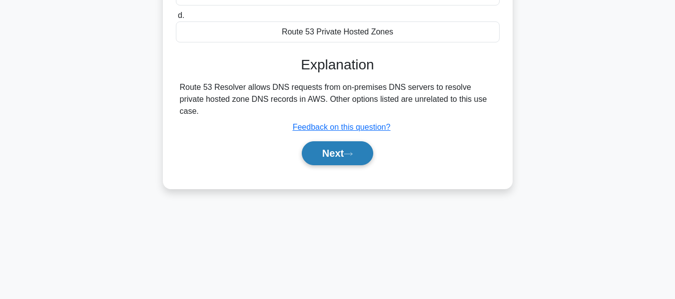
click at [348, 151] on icon at bounding box center [348, 153] width 9 height 5
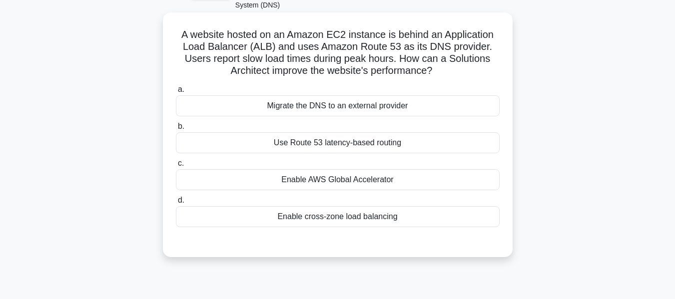
scroll to position [67, 0]
click at [383, 221] on div "Enable cross-zone load balancing" at bounding box center [338, 217] width 324 height 21
click at [176, 204] on input "d. Enable cross-zone load balancing" at bounding box center [176, 201] width 0 height 6
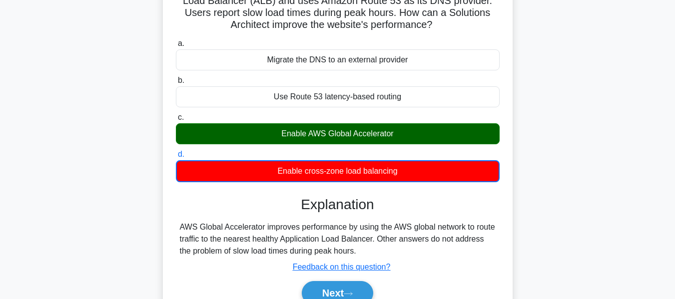
scroll to position [240, 0]
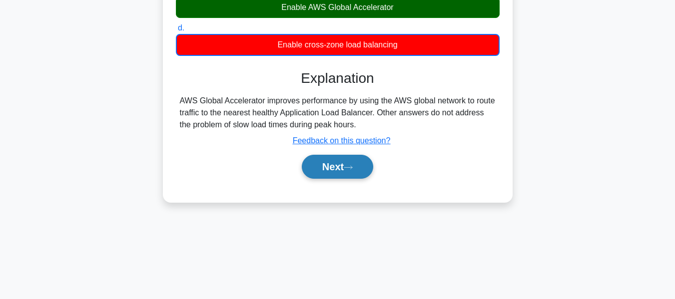
click at [340, 172] on button "Next" at bounding box center [337, 167] width 71 height 24
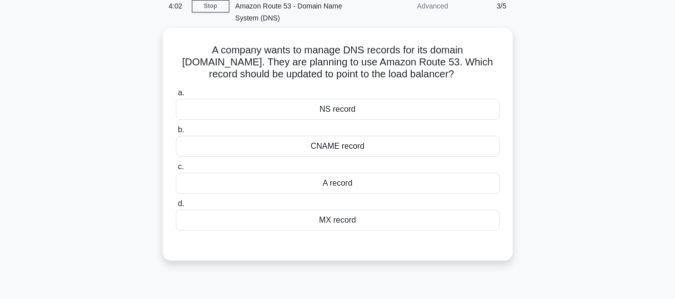
scroll to position [53, 0]
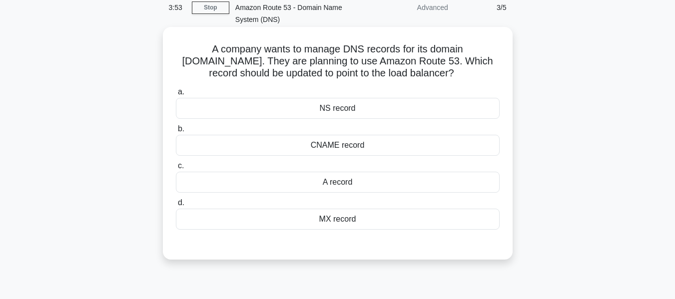
click at [326, 105] on div "NS record" at bounding box center [338, 108] width 324 height 21
click at [176, 95] on input "a. NS record" at bounding box center [176, 92] width 0 height 6
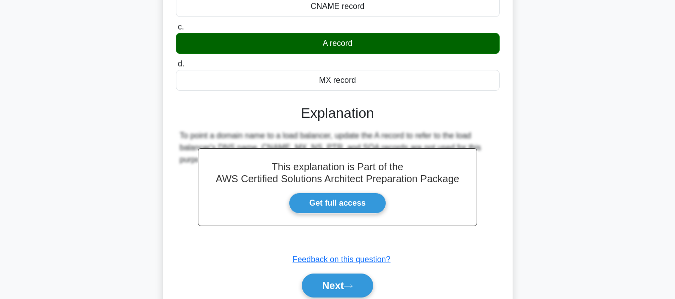
scroll to position [240, 0]
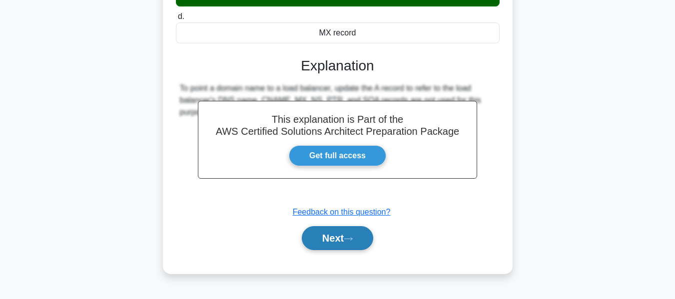
click at [348, 244] on button "Next" at bounding box center [337, 238] width 71 height 24
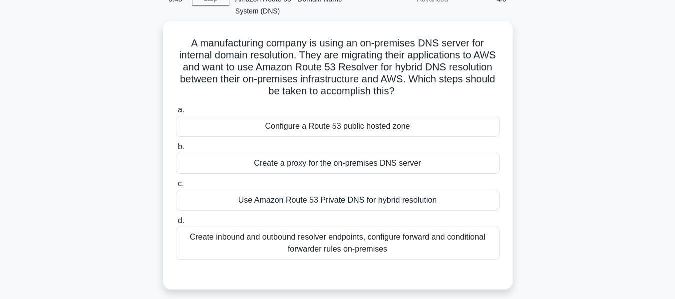
scroll to position [63, 0]
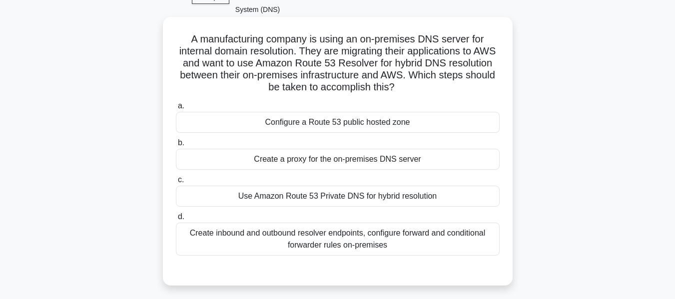
click at [333, 191] on div "Use Amazon Route 53 Private DNS for hybrid resolution" at bounding box center [338, 196] width 324 height 21
click at [176, 183] on input "c. Use Amazon Route 53 Private DNS for hybrid resolution" at bounding box center [176, 180] width 0 height 6
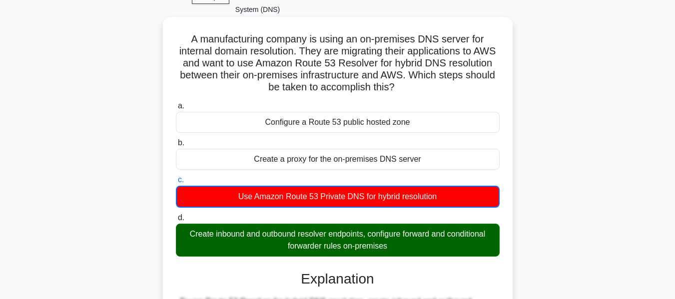
scroll to position [270, 0]
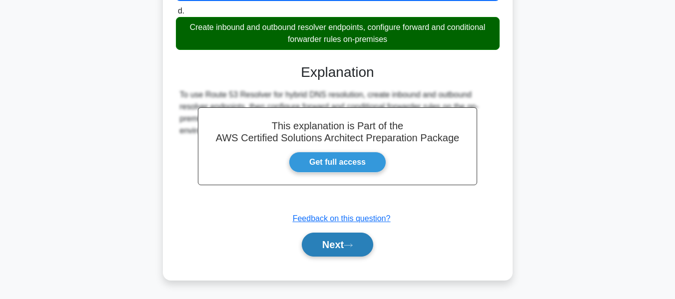
click at [342, 257] on button "Next" at bounding box center [337, 245] width 71 height 24
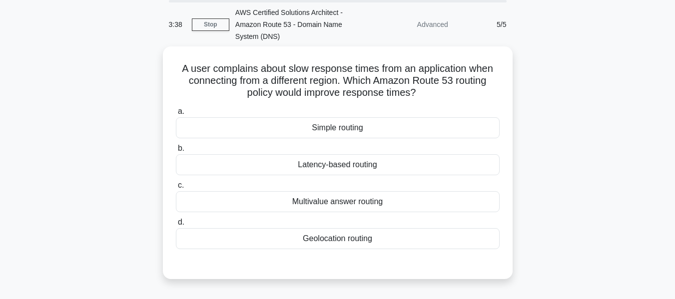
scroll to position [35, 0]
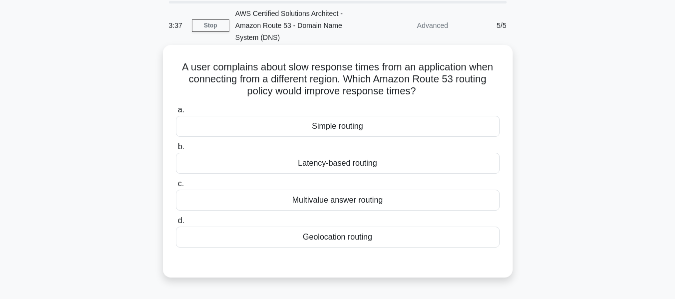
click at [356, 166] on div "Latency-based routing" at bounding box center [338, 163] width 324 height 21
click at [176, 150] on input "b. Latency-based routing" at bounding box center [176, 147] width 0 height 6
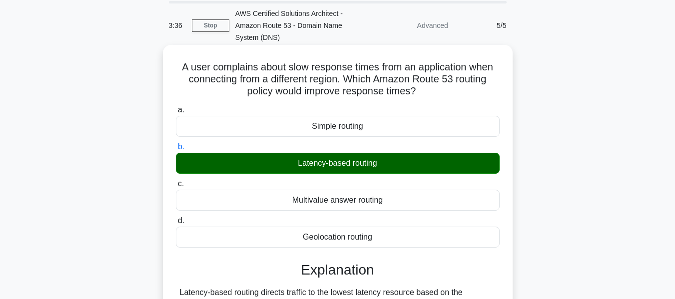
scroll to position [240, 0]
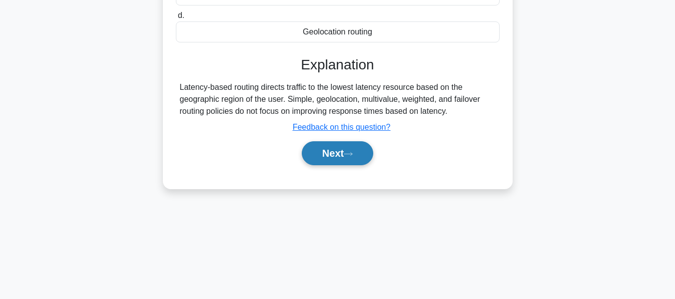
click at [351, 157] on icon at bounding box center [348, 153] width 9 height 5
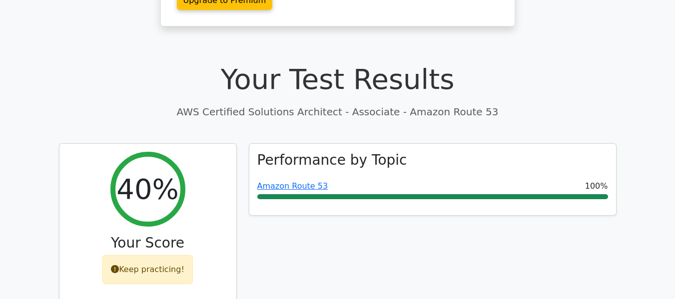
scroll to position [234, 0]
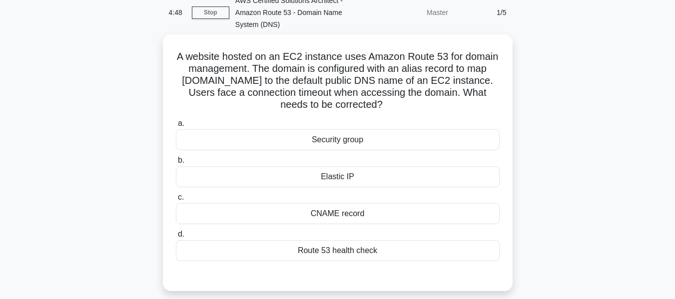
scroll to position [47, 0]
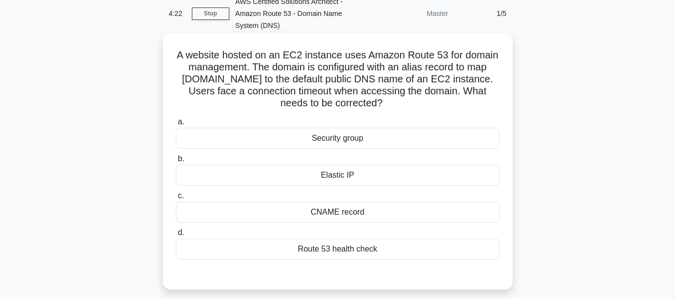
click at [345, 179] on div "Elastic IP" at bounding box center [338, 175] width 324 height 21
click at [176, 162] on input "b. Elastic IP" at bounding box center [176, 159] width 0 height 6
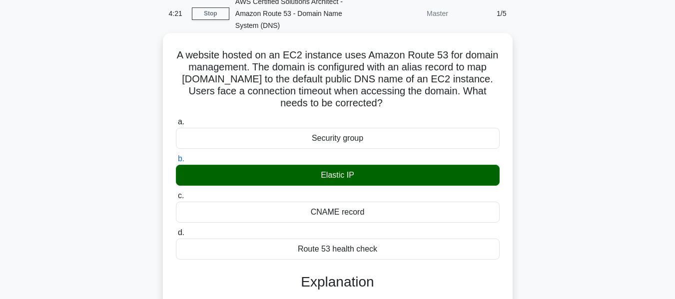
scroll to position [240, 0]
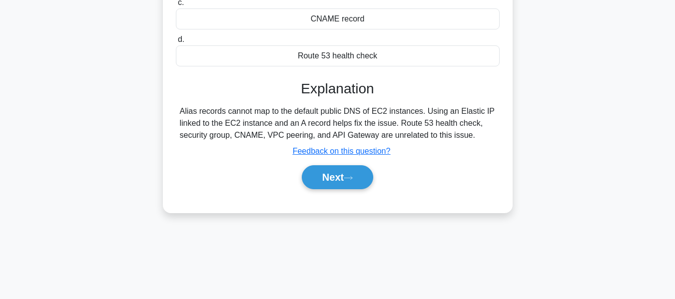
click at [345, 179] on button "Next" at bounding box center [337, 177] width 71 height 24
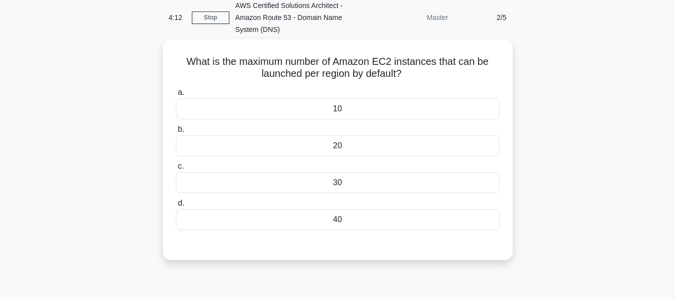
scroll to position [41, 0]
click at [385, 108] on div "10" at bounding box center [338, 107] width 324 height 21
click at [176, 95] on input "a. 10" at bounding box center [176, 91] width 0 height 6
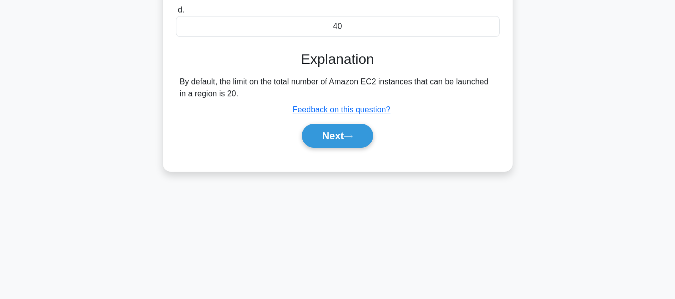
scroll to position [240, 0]
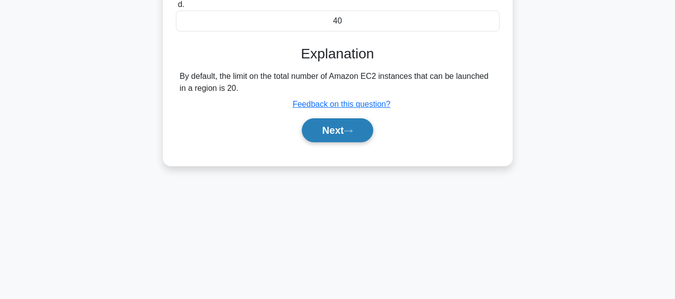
click at [354, 135] on button "Next" at bounding box center [337, 130] width 71 height 24
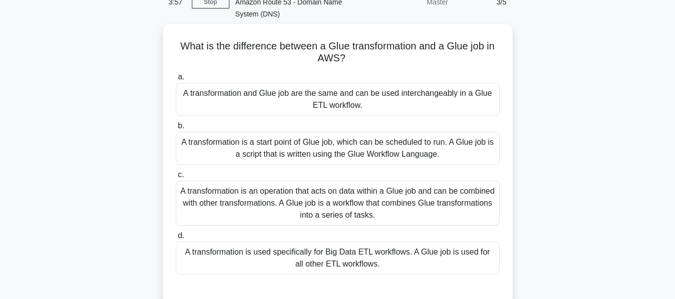
scroll to position [60, 0]
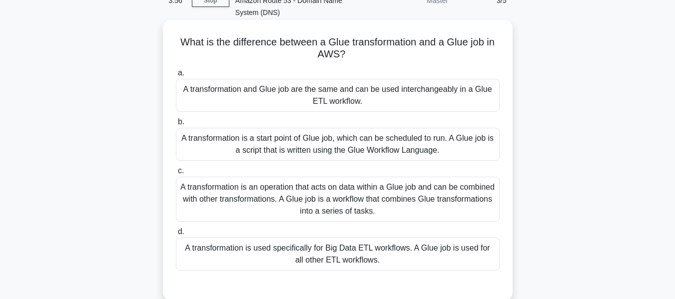
click at [419, 198] on div "A transformation is an operation that acts on data within a Glue job and can be…" at bounding box center [338, 199] width 324 height 45
click at [176, 174] on input "c. A transformation is an operation that acts on data within a Glue job and can…" at bounding box center [176, 171] width 0 height 6
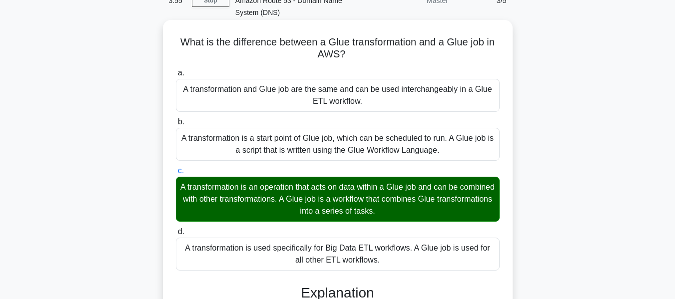
scroll to position [281, 0]
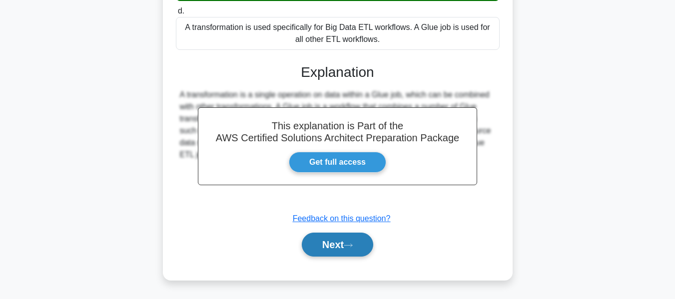
click at [358, 245] on button "Next" at bounding box center [337, 245] width 71 height 24
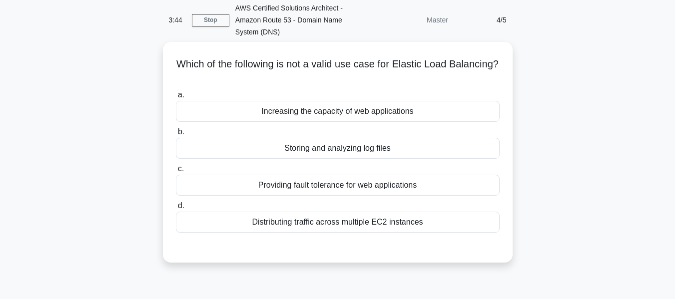
scroll to position [50, 0]
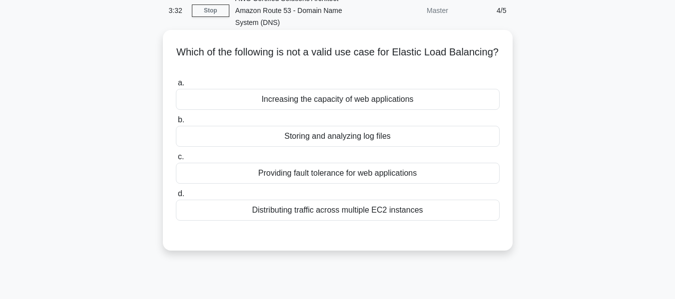
click at [372, 177] on div "Providing fault tolerance for web applications" at bounding box center [338, 173] width 324 height 21
click at [176, 160] on input "c. Providing fault tolerance for web applications" at bounding box center [176, 157] width 0 height 6
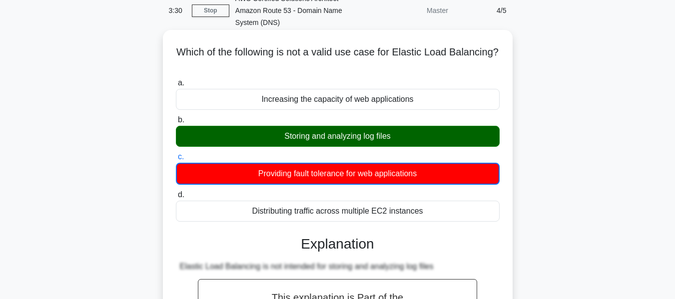
scroll to position [240, 0]
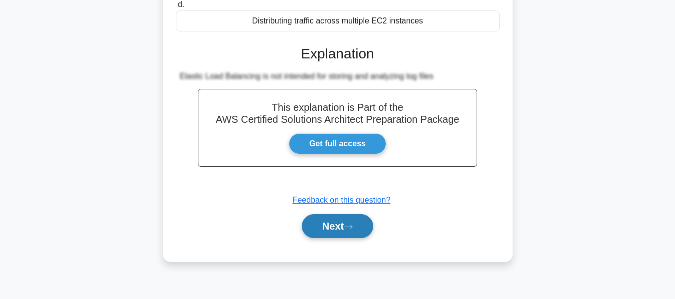
click at [360, 236] on button "Next" at bounding box center [337, 226] width 71 height 24
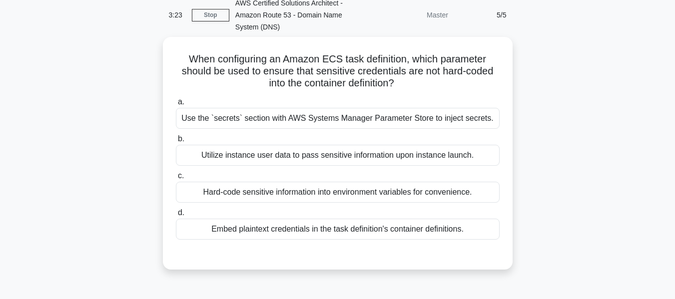
scroll to position [46, 0]
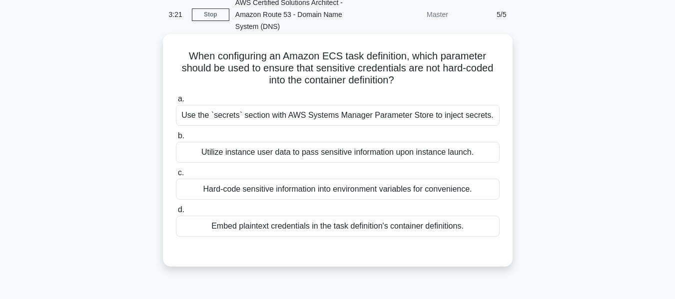
click at [359, 157] on div "Utilize instance user data to pass sensitive information upon instance launch." at bounding box center [338, 152] width 324 height 21
click at [176, 139] on input "b. Utilize instance user data to pass sensitive information upon instance launc…" at bounding box center [176, 136] width 0 height 6
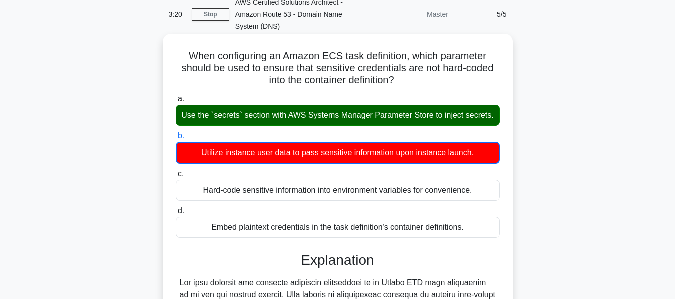
scroll to position [258, 0]
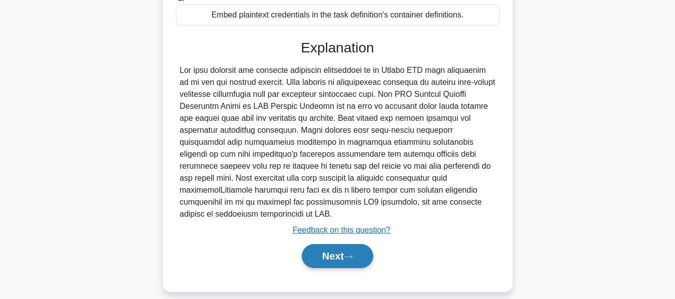
click at [354, 244] on button "Next" at bounding box center [337, 256] width 71 height 24
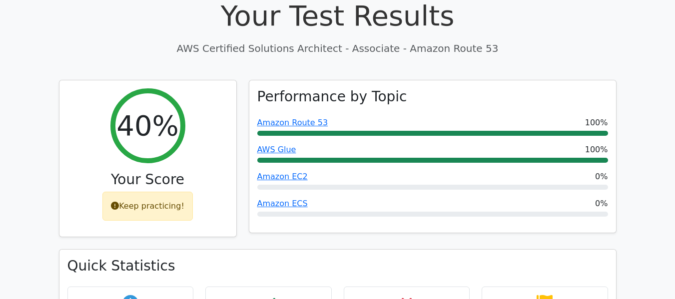
scroll to position [329, 0]
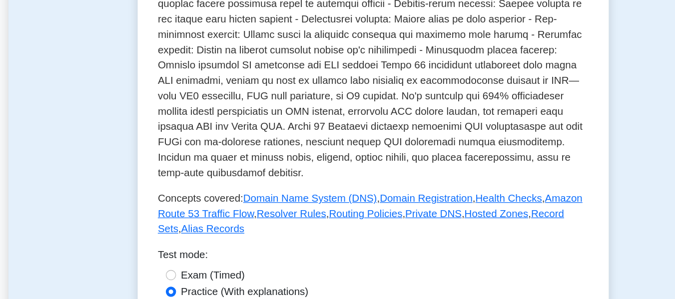
scroll to position [354, 0]
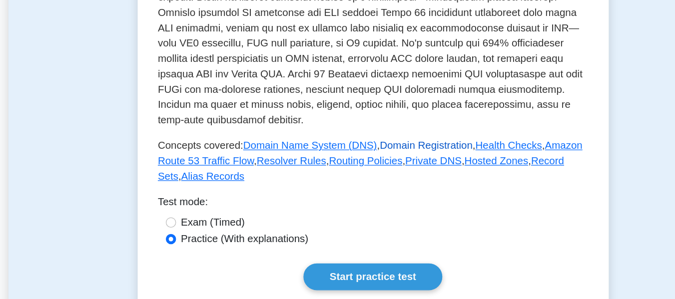
click at [371, 144] on link "Domain Registration" at bounding box center [379, 148] width 72 height 8
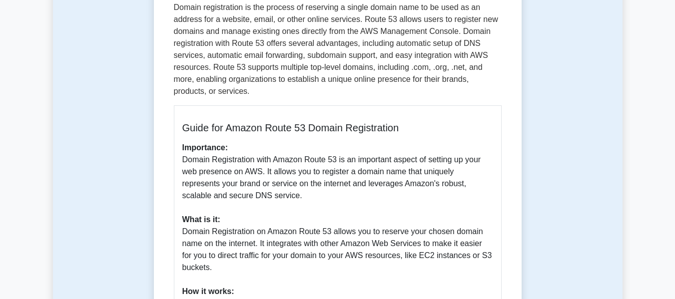
scroll to position [165, 0]
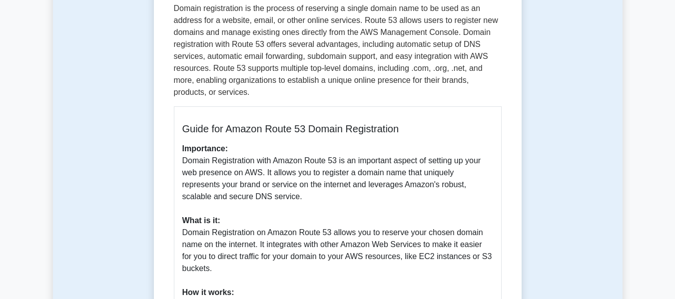
click at [416, 128] on h5 "Guide for Amazon Route 53 Domain Registration" at bounding box center [337, 129] width 311 height 12
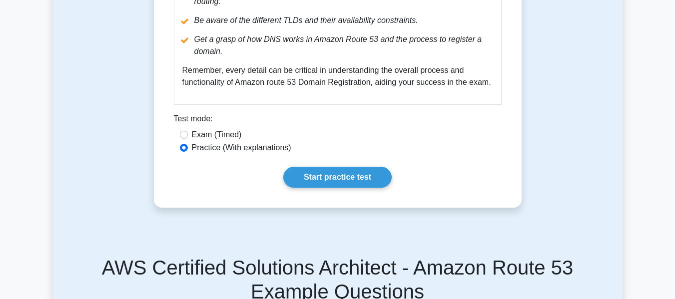
scroll to position [615, 0]
